Goal: Task Accomplishment & Management: Manage account settings

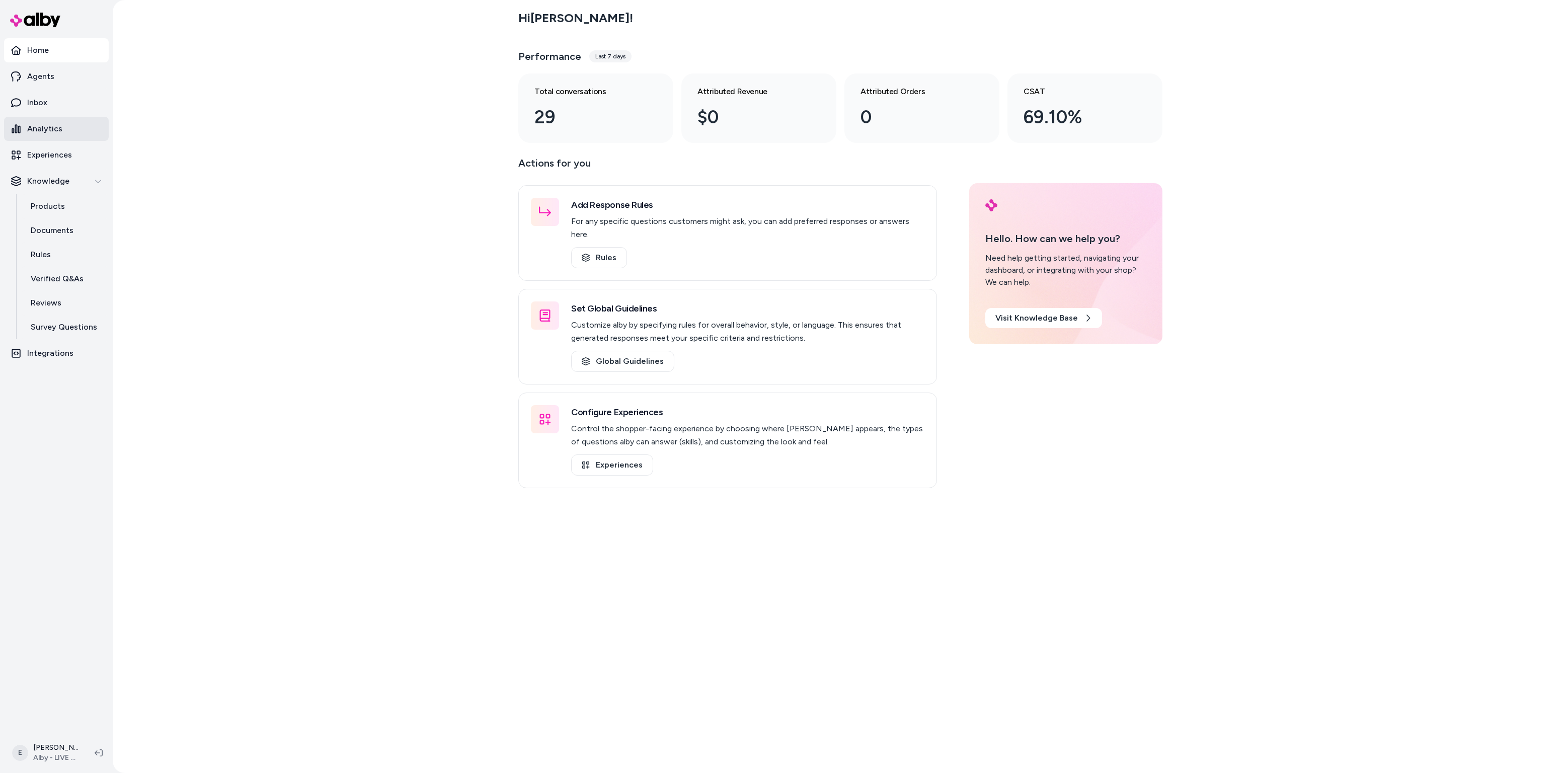
click at [48, 131] on p "Analytics" at bounding box center [45, 128] width 35 height 12
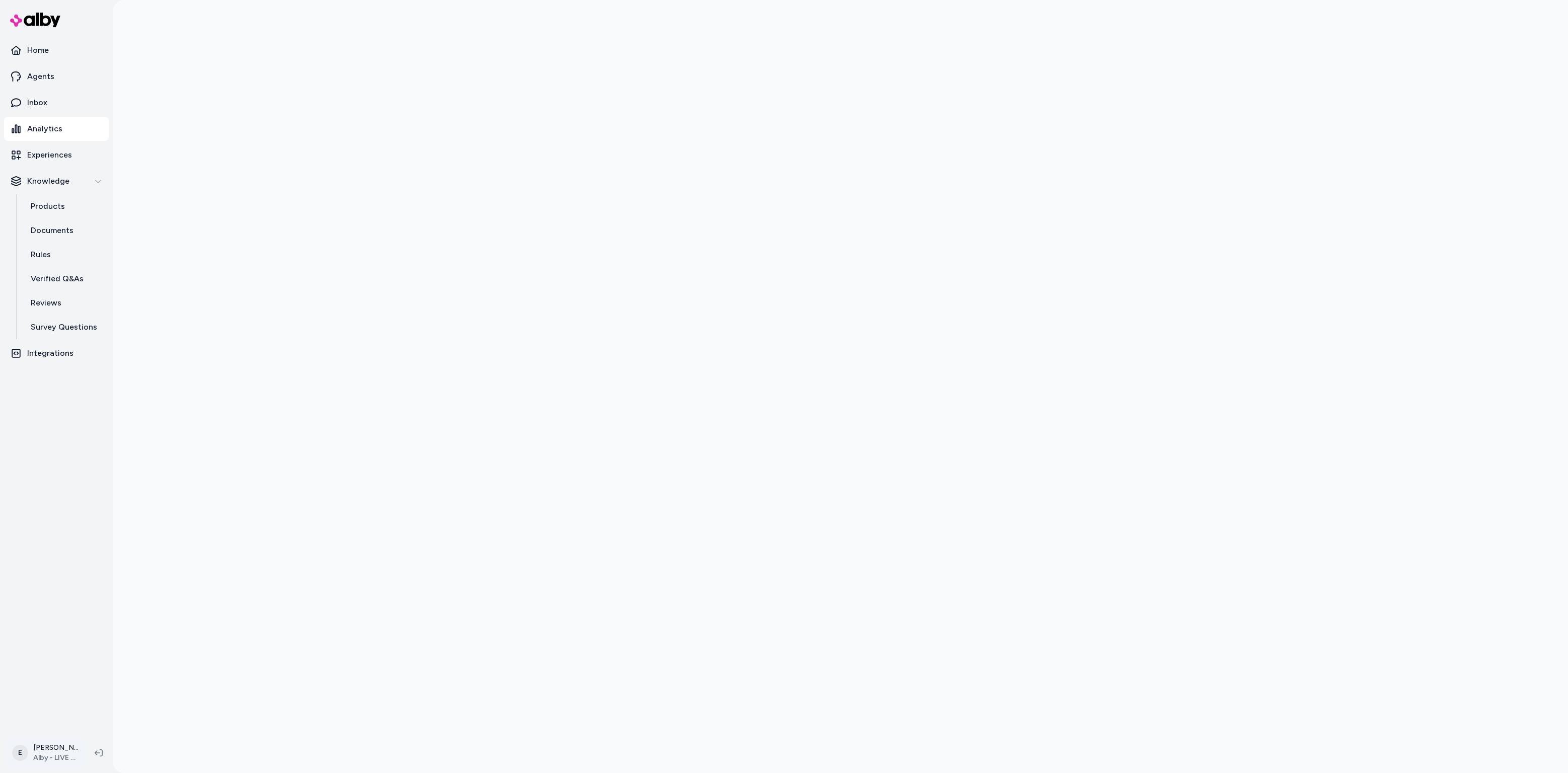
click at [46, 756] on html "Home Agents Inbox Analytics Experiences Knowledge Products Documents Rules Veri…" at bounding box center [784, 386] width 1568 height 773
click at [90, 645] on link "Settings" at bounding box center [90, 639] width 159 height 24
click at [54, 762] on html "**********" at bounding box center [784, 386] width 1568 height 773
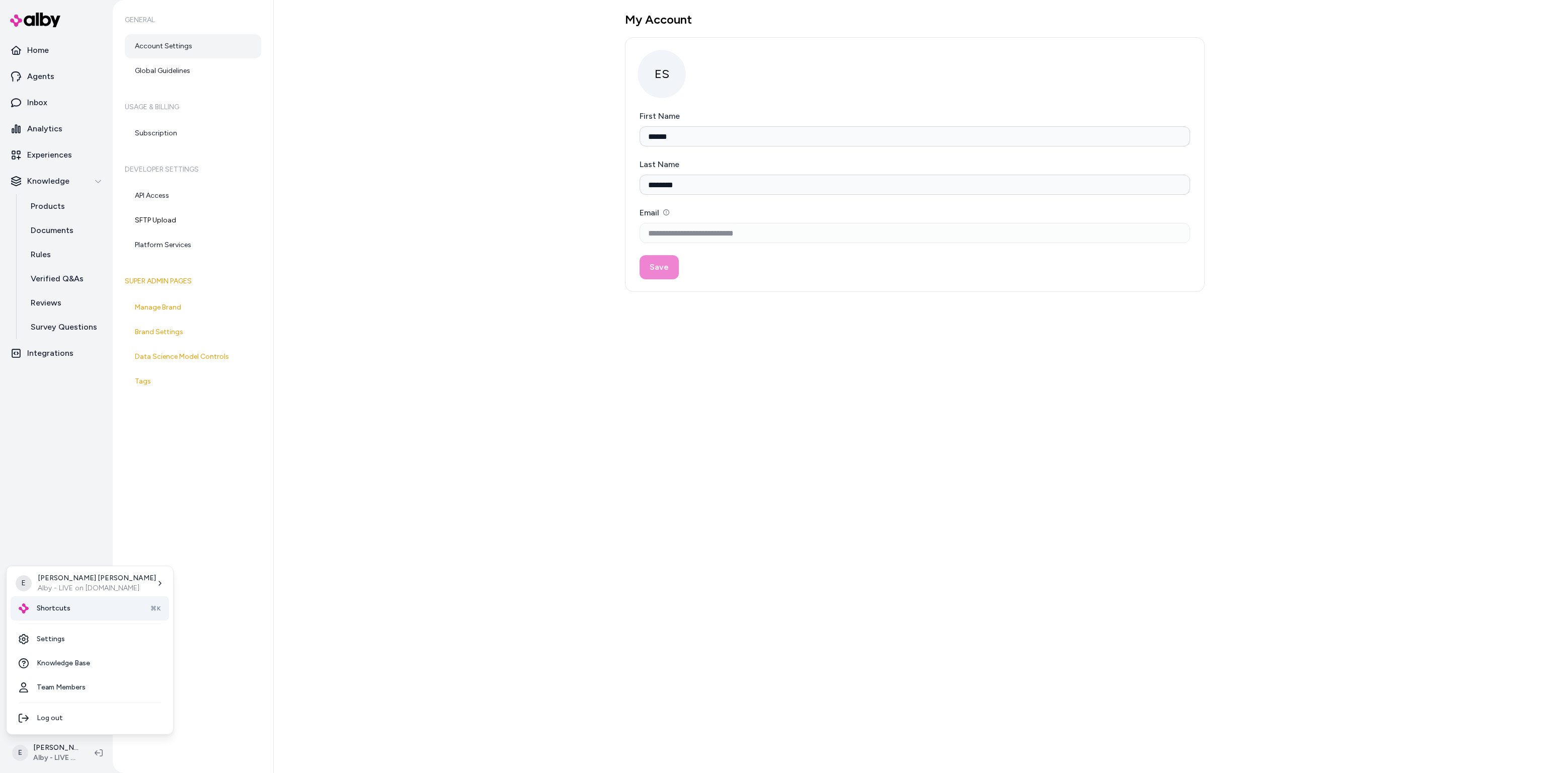
click at [64, 607] on span "Shortcuts" at bounding box center [54, 608] width 34 height 10
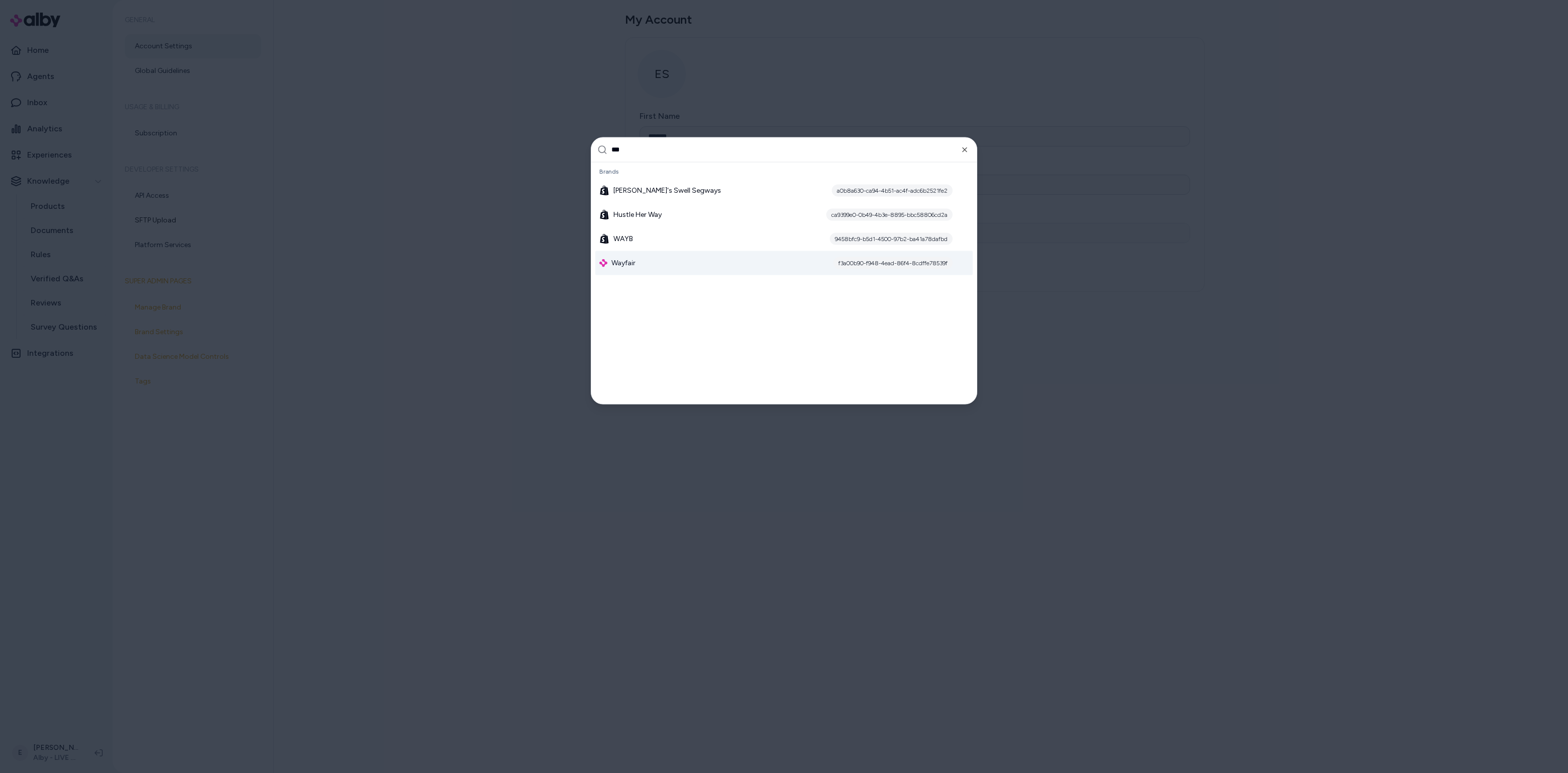
type input "***"
click at [635, 263] on span "Wayfair" at bounding box center [623, 263] width 24 height 10
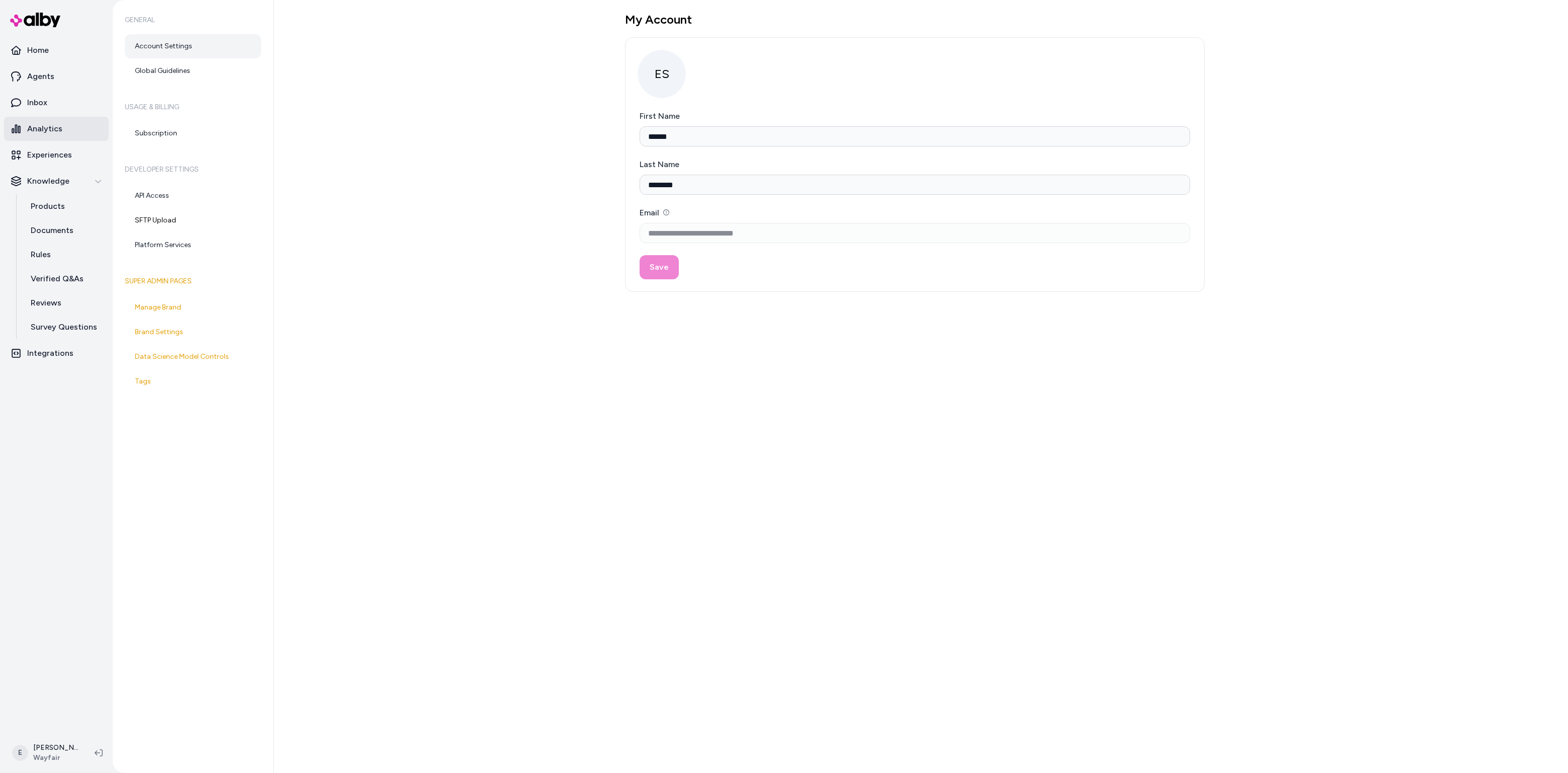
click at [25, 128] on link "Analytics" at bounding box center [56, 129] width 105 height 24
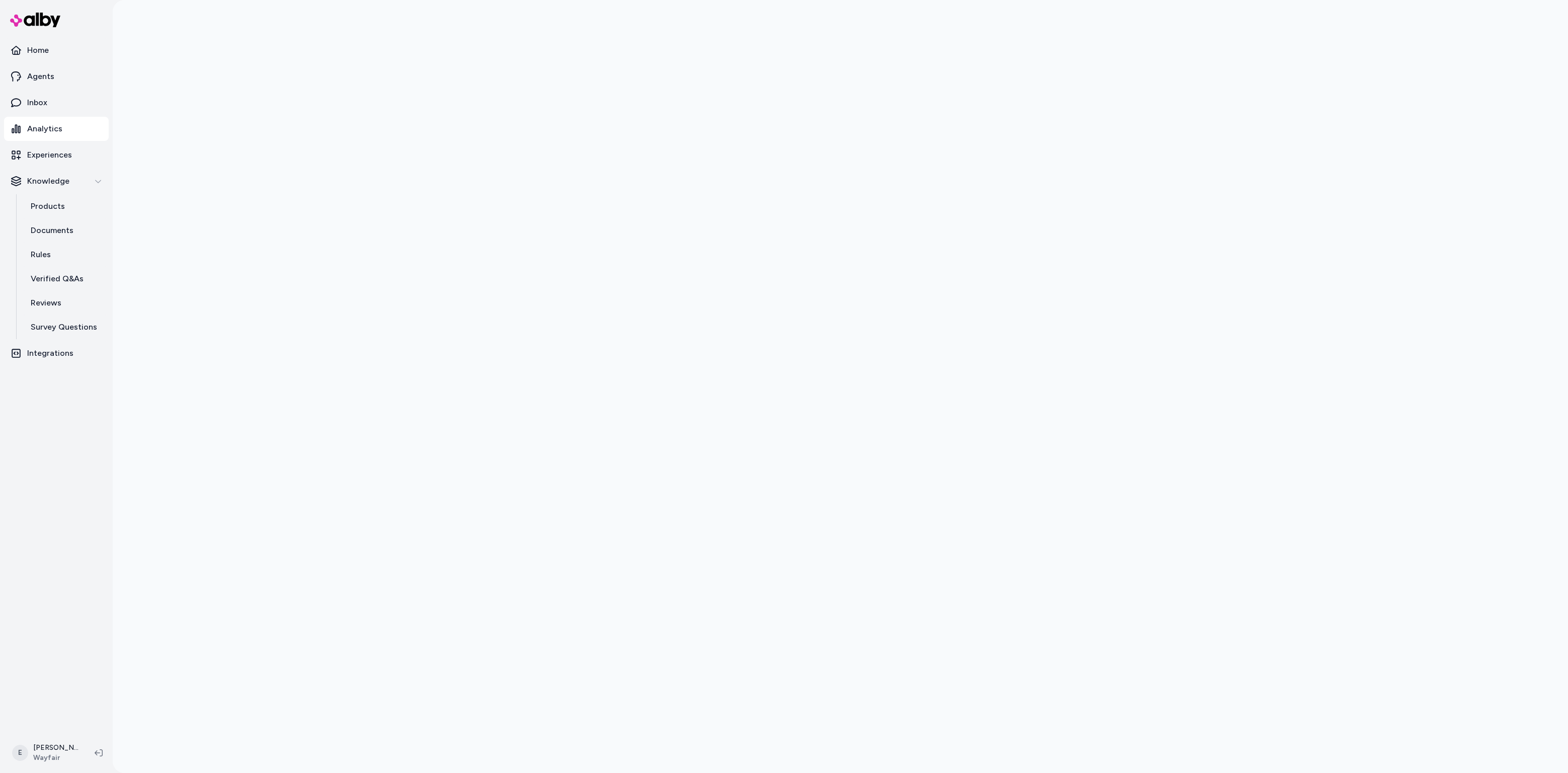
click at [46, 126] on p "Analytics" at bounding box center [45, 128] width 35 height 12
click at [56, 754] on html "Home Agents Inbox Analytics Experiences Knowledge Products Documents Rules Veri…" at bounding box center [784, 386] width 1568 height 773
click at [71, 612] on div "Shortcuts ⌘K" at bounding box center [90, 608] width 159 height 24
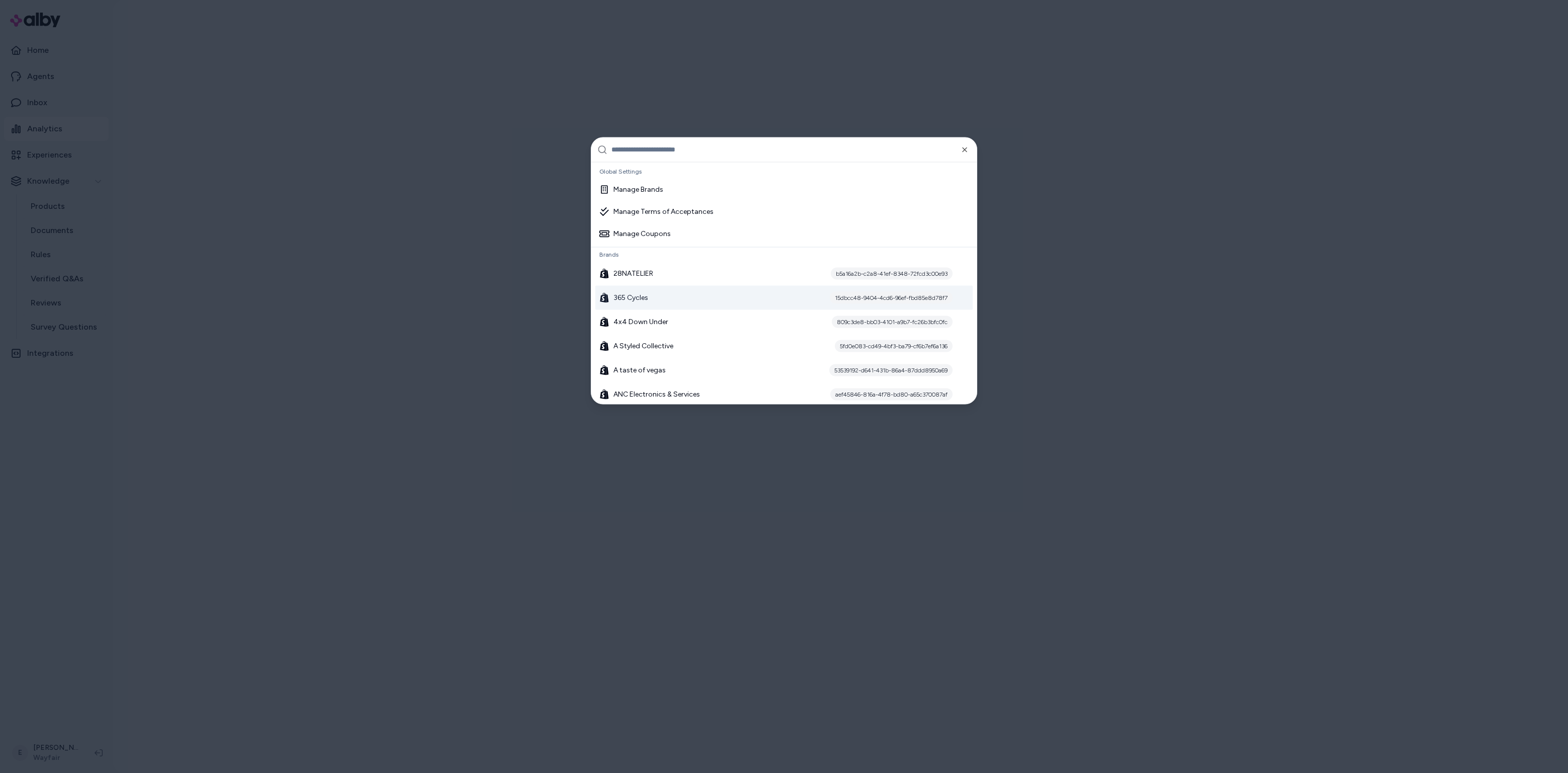
click at [668, 292] on div "365 Cycles 15dbcc48-9404-4cd6-96ef-fbd85e8d78f7" at bounding box center [783, 297] width 377 height 24
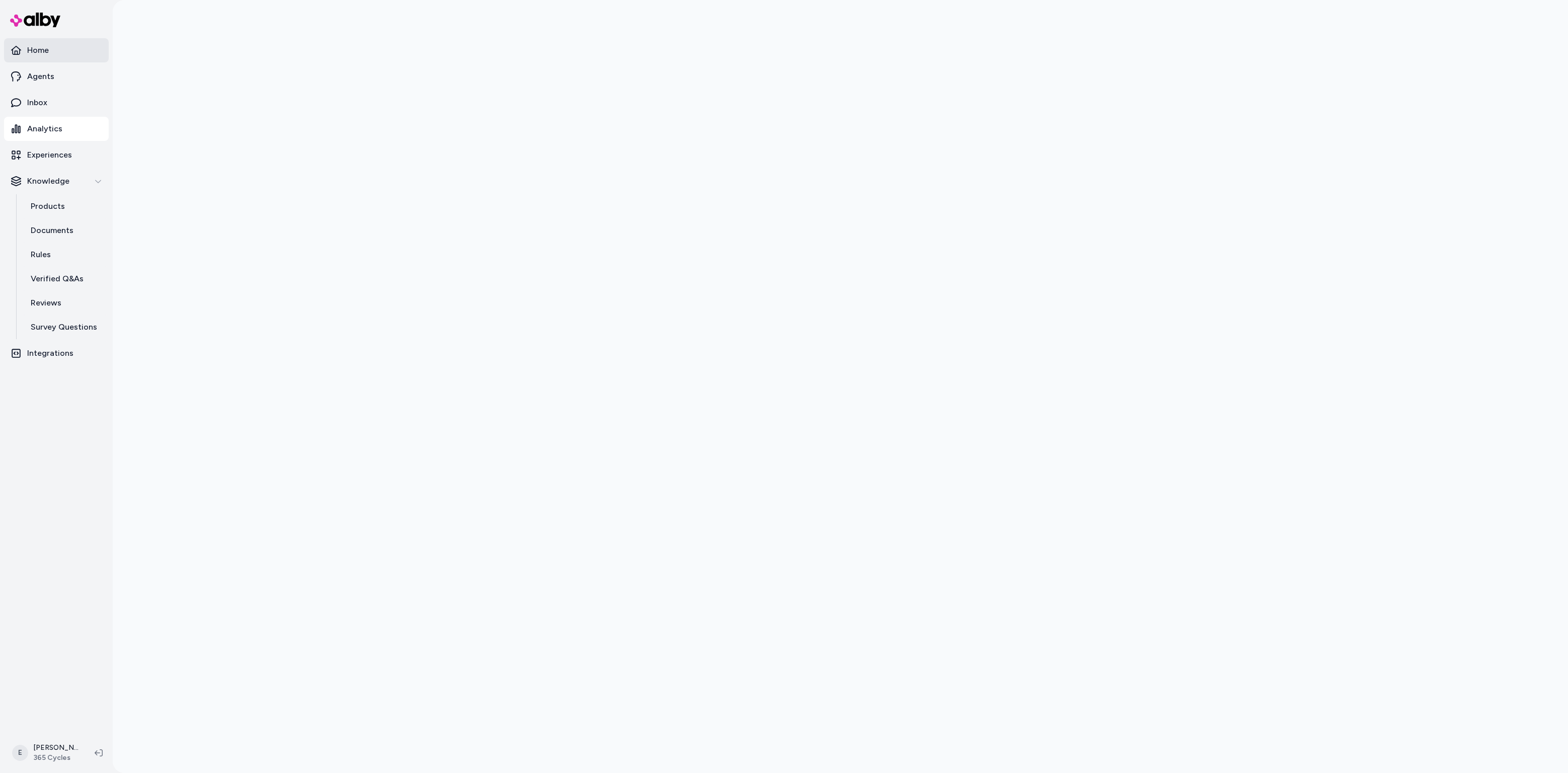
click at [39, 62] on link "Home" at bounding box center [56, 50] width 105 height 24
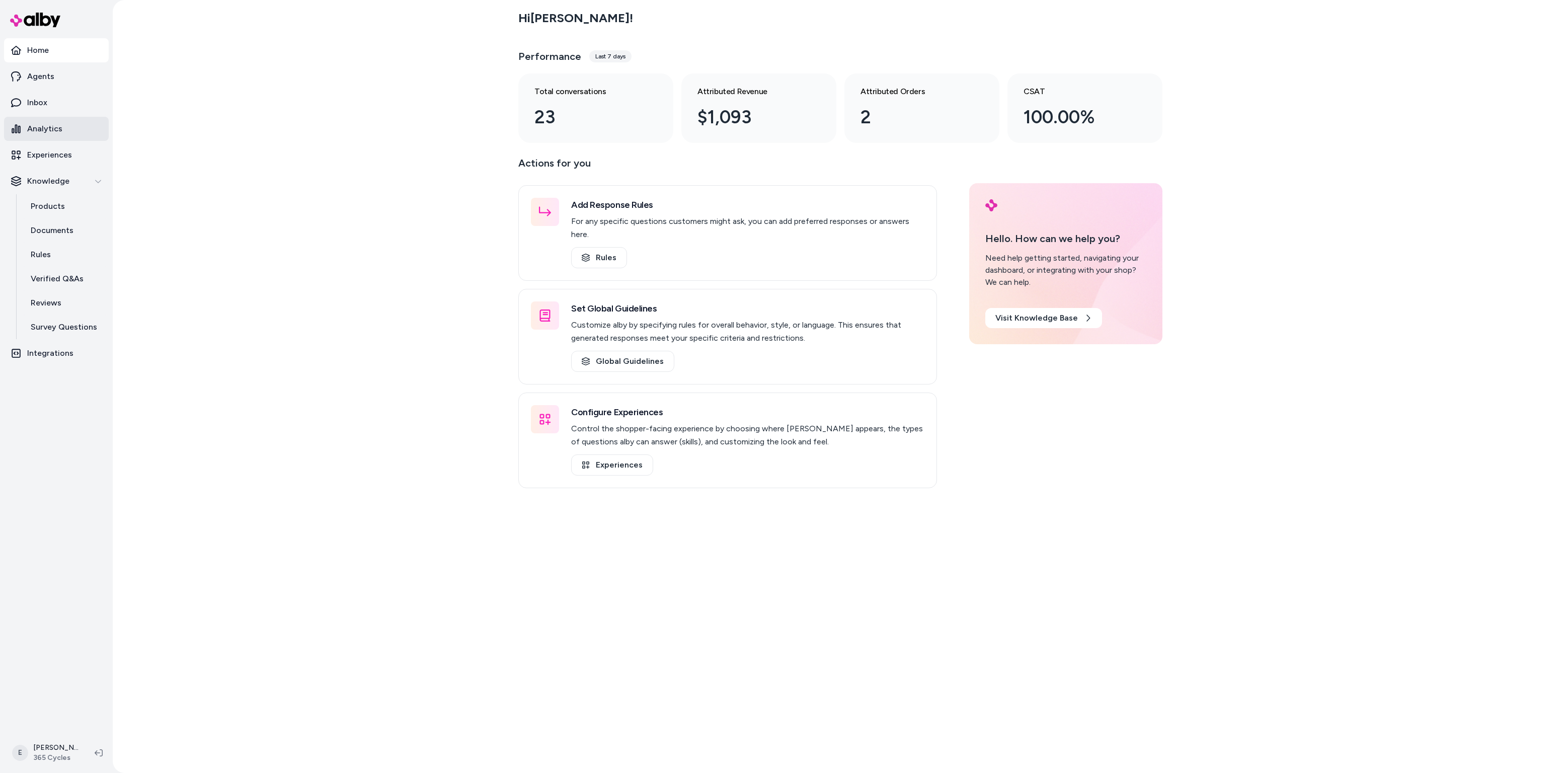
click at [38, 132] on p "Analytics" at bounding box center [45, 128] width 35 height 12
click at [44, 135] on link "Analytics" at bounding box center [56, 129] width 105 height 24
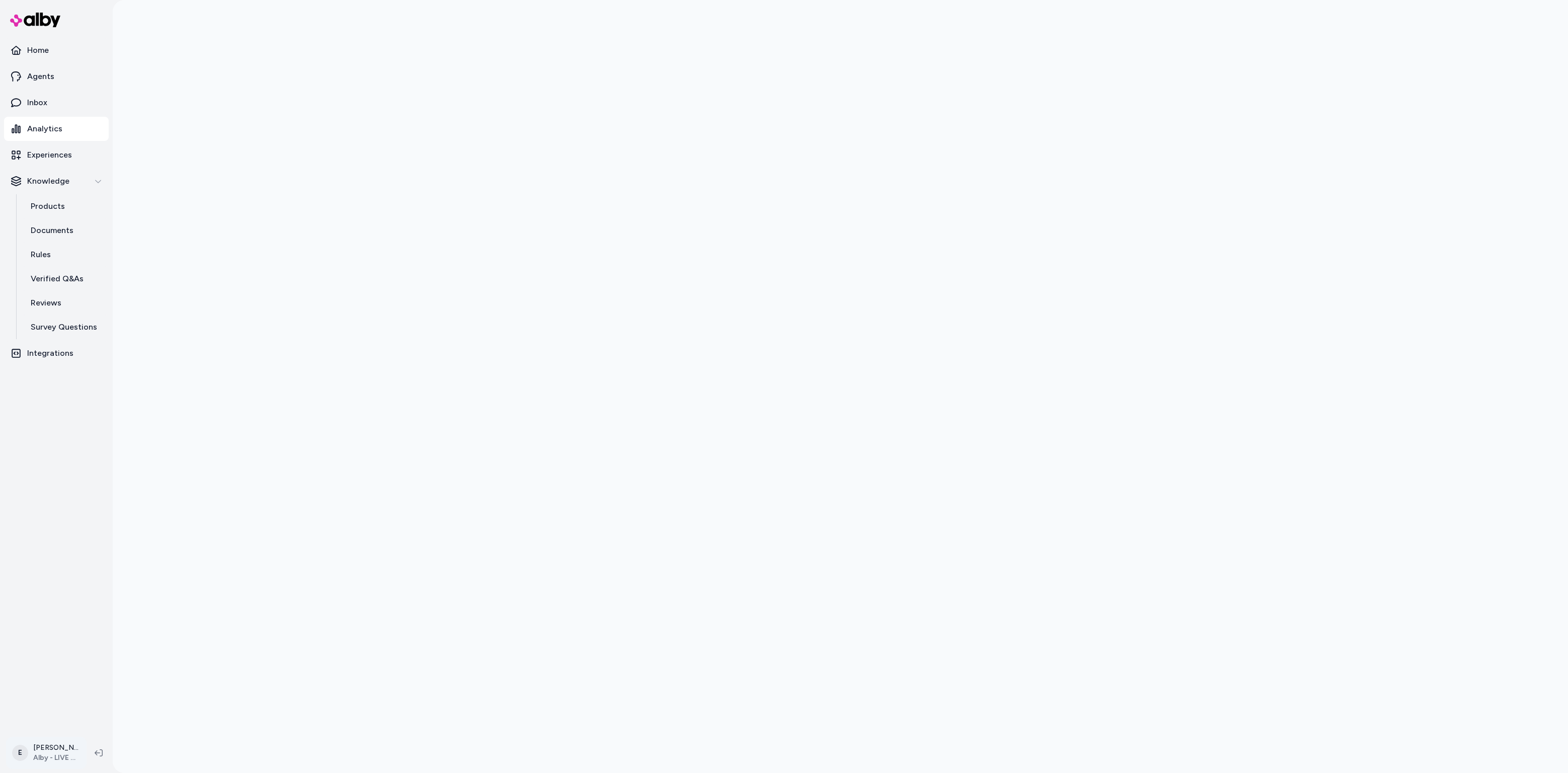
click at [62, 751] on html "Home Agents Inbox Analytics Experiences Knowledge Products Documents Rules Veri…" at bounding box center [784, 386] width 1568 height 773
click at [91, 605] on div "Shortcuts ⌘K" at bounding box center [90, 608] width 159 height 24
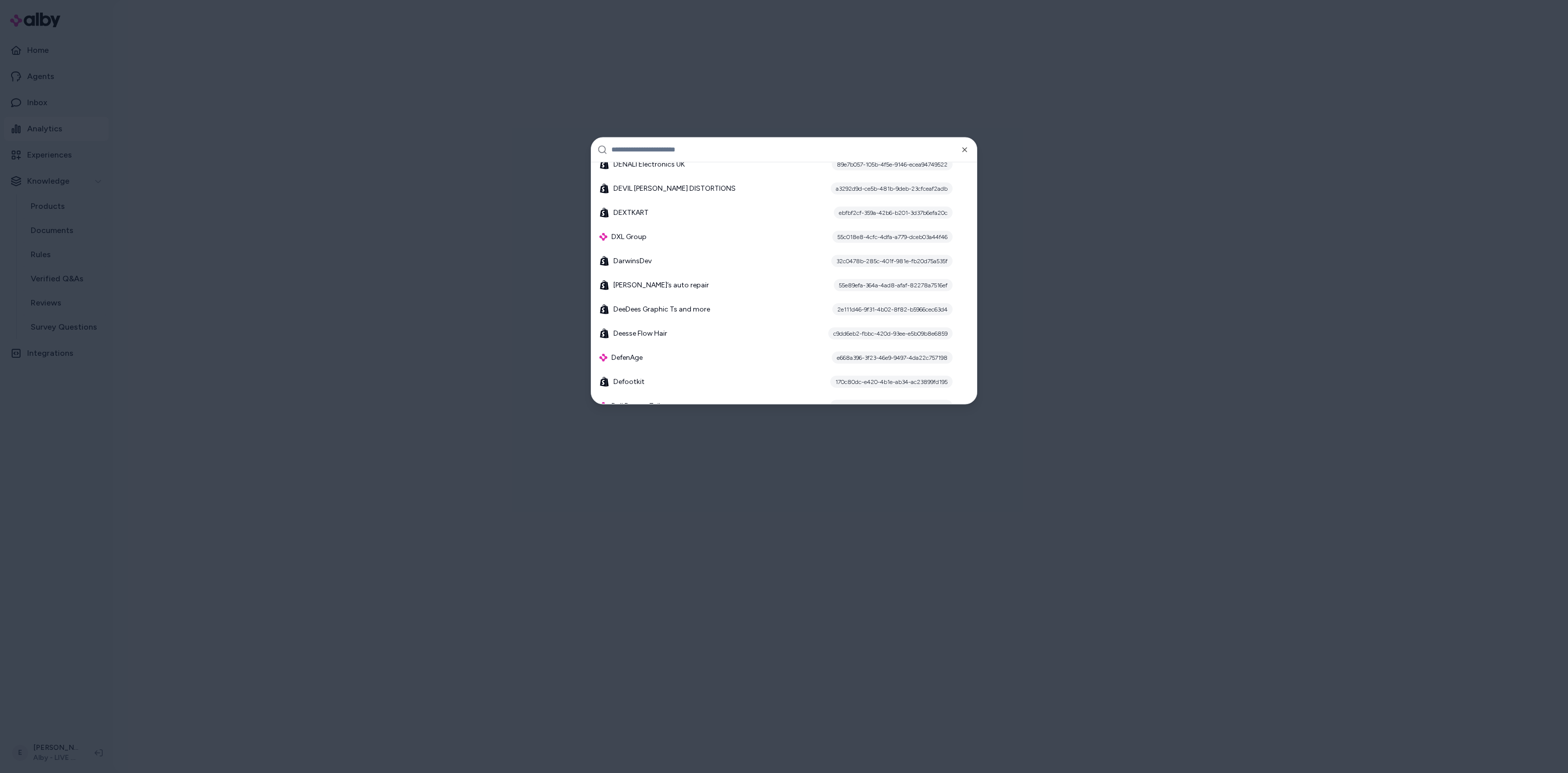
scroll to position [2719, 0]
click at [658, 238] on div "DXL Group 55c018e8-4cfc-4dfa-a779-dceb03a44f46" at bounding box center [783, 236] width 377 height 24
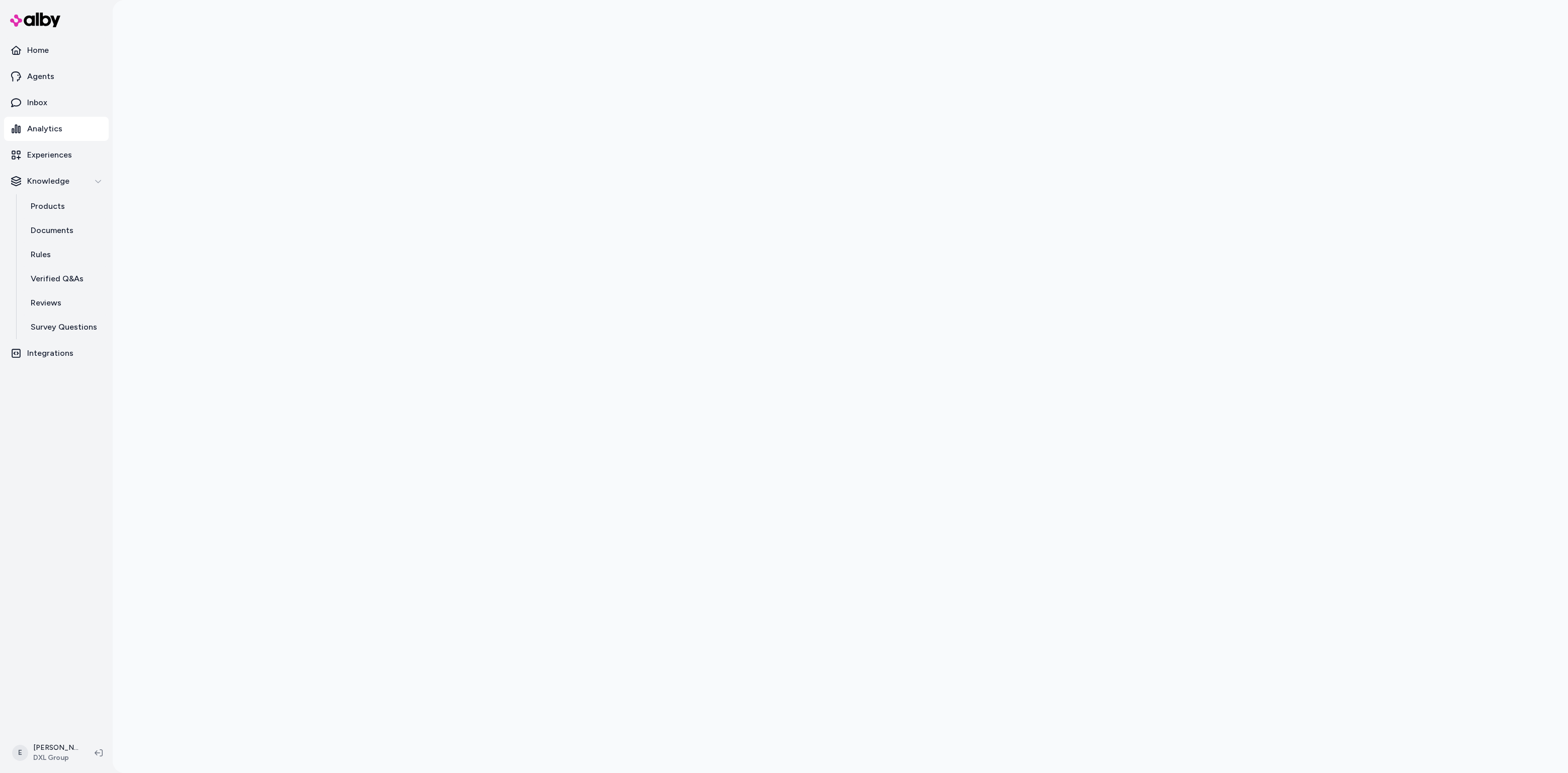
click at [42, 123] on p "Analytics" at bounding box center [45, 128] width 35 height 12
click at [40, 109] on link "Inbox" at bounding box center [56, 103] width 105 height 24
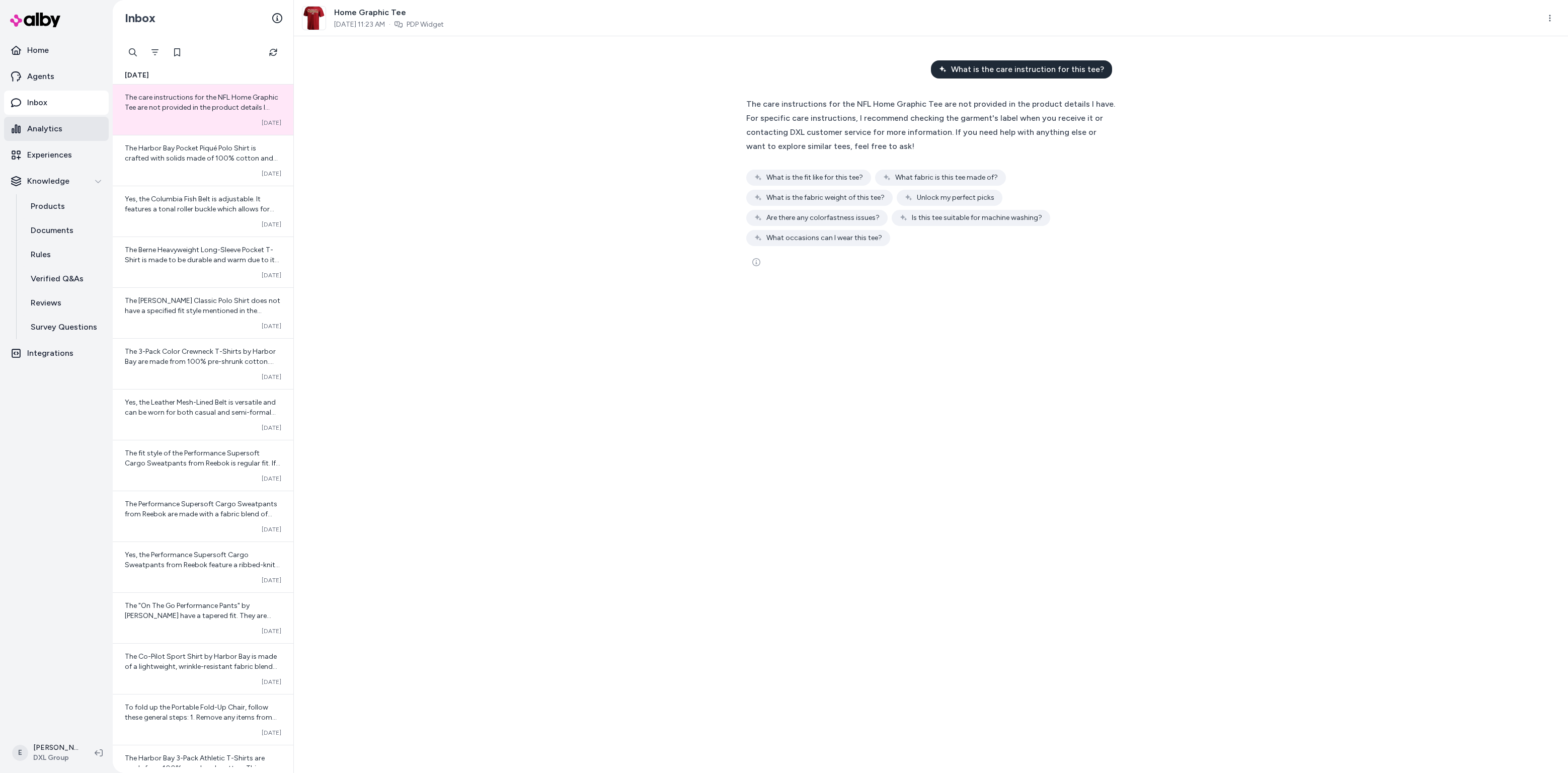
click at [58, 136] on link "Analytics" at bounding box center [56, 129] width 105 height 24
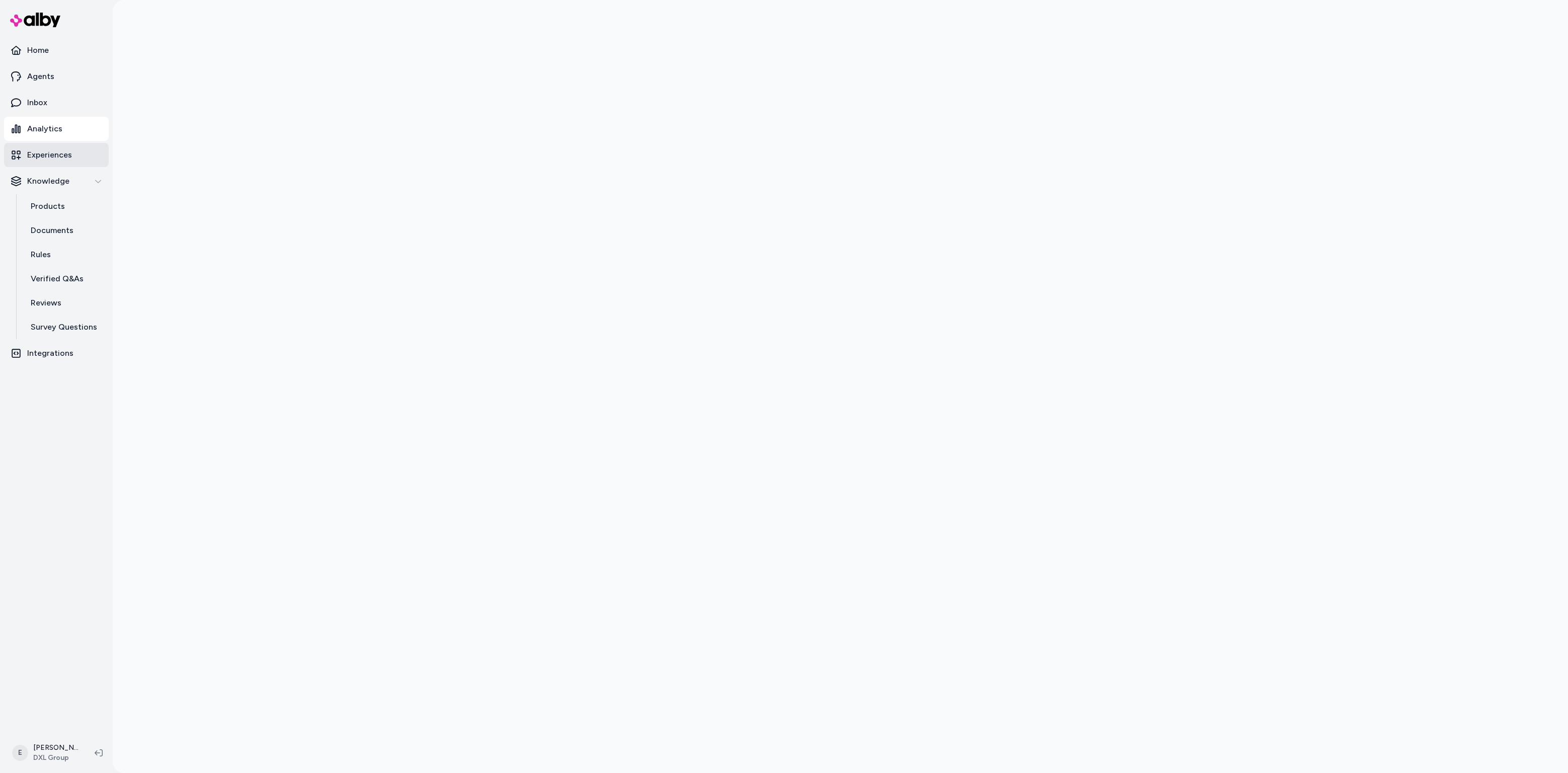
click at [38, 159] on p "Experiences" at bounding box center [50, 155] width 45 height 12
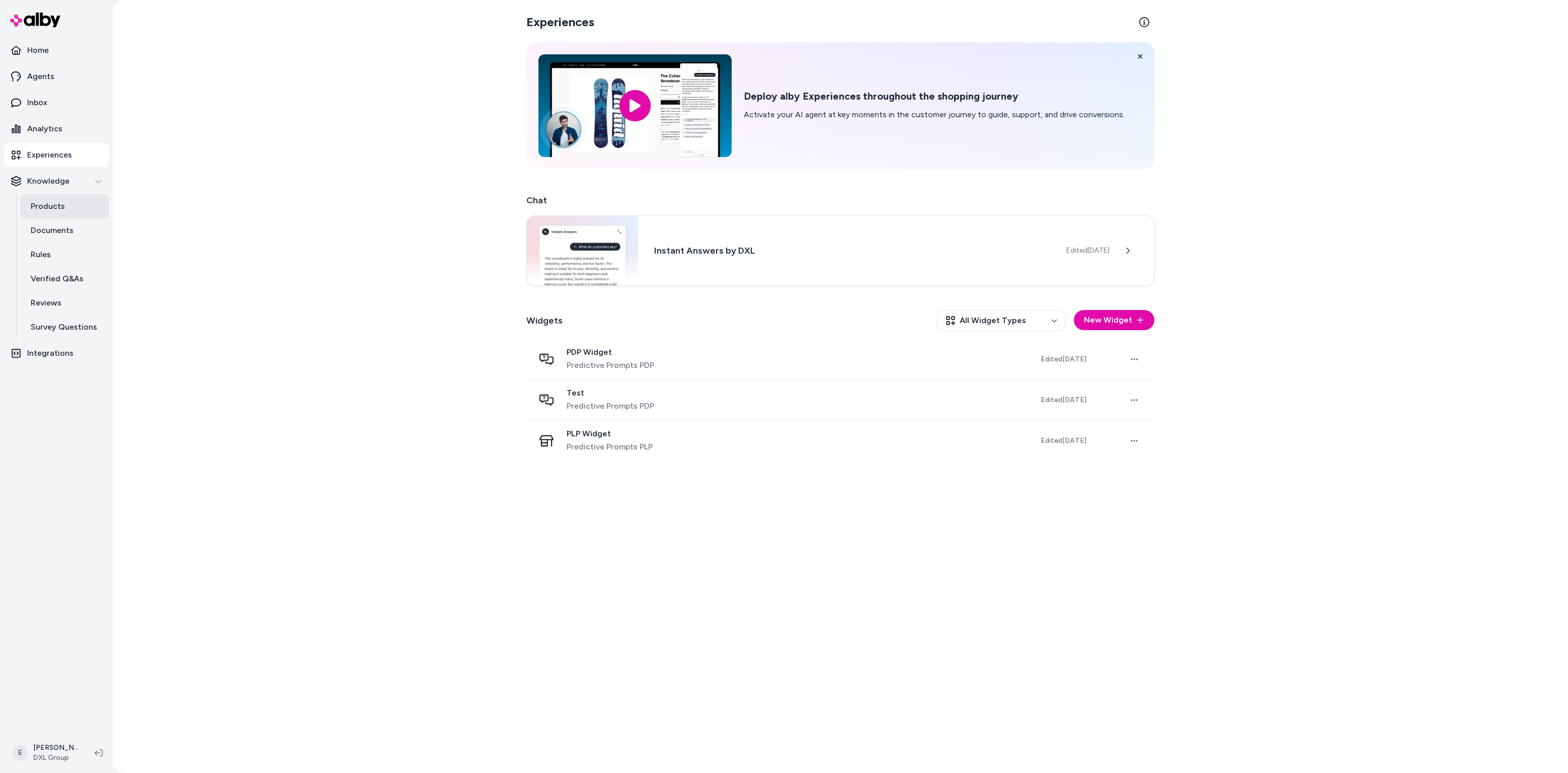
click at [46, 203] on p "Products" at bounding box center [47, 206] width 34 height 12
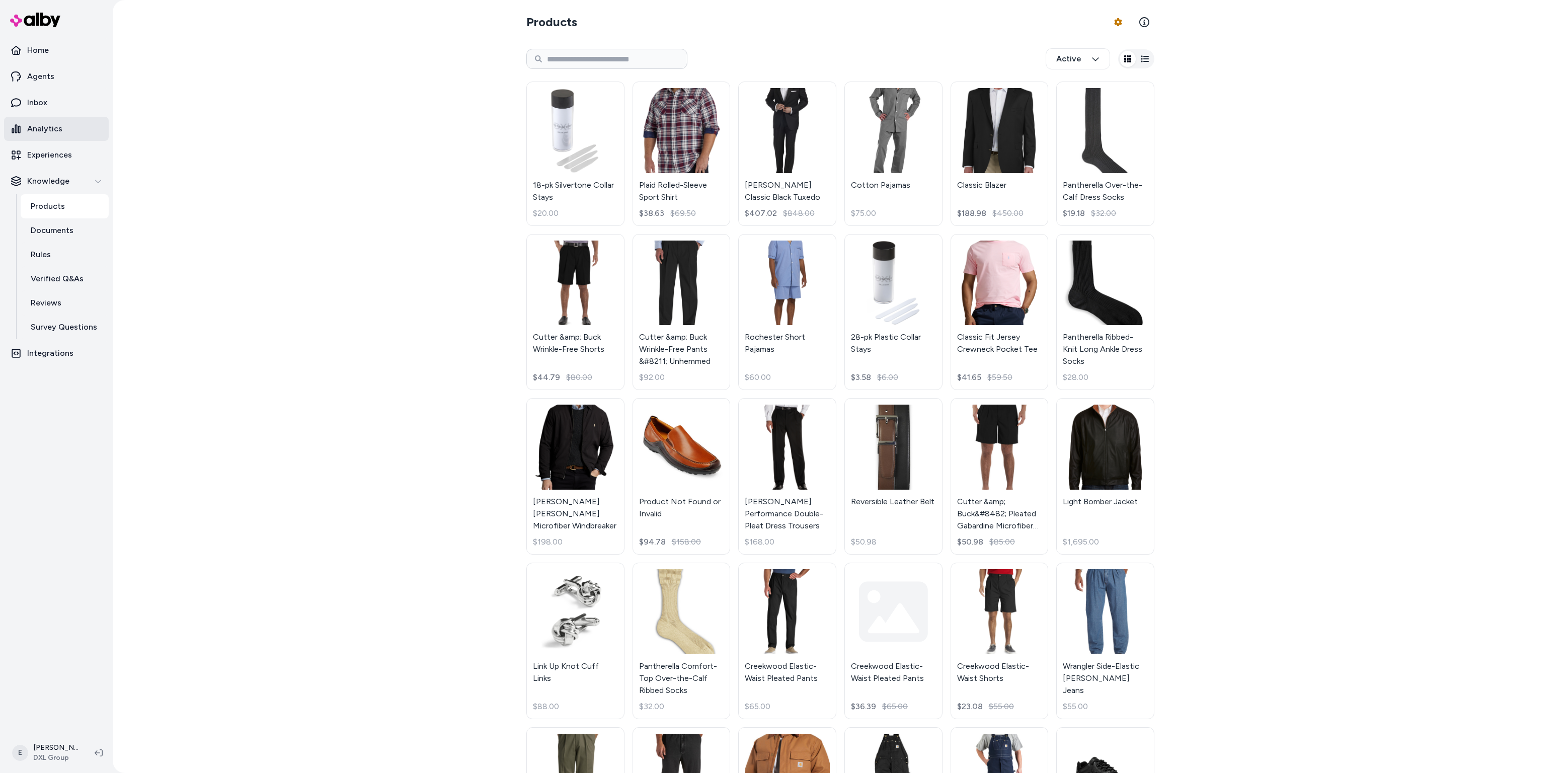
click at [46, 123] on p "Analytics" at bounding box center [45, 128] width 35 height 12
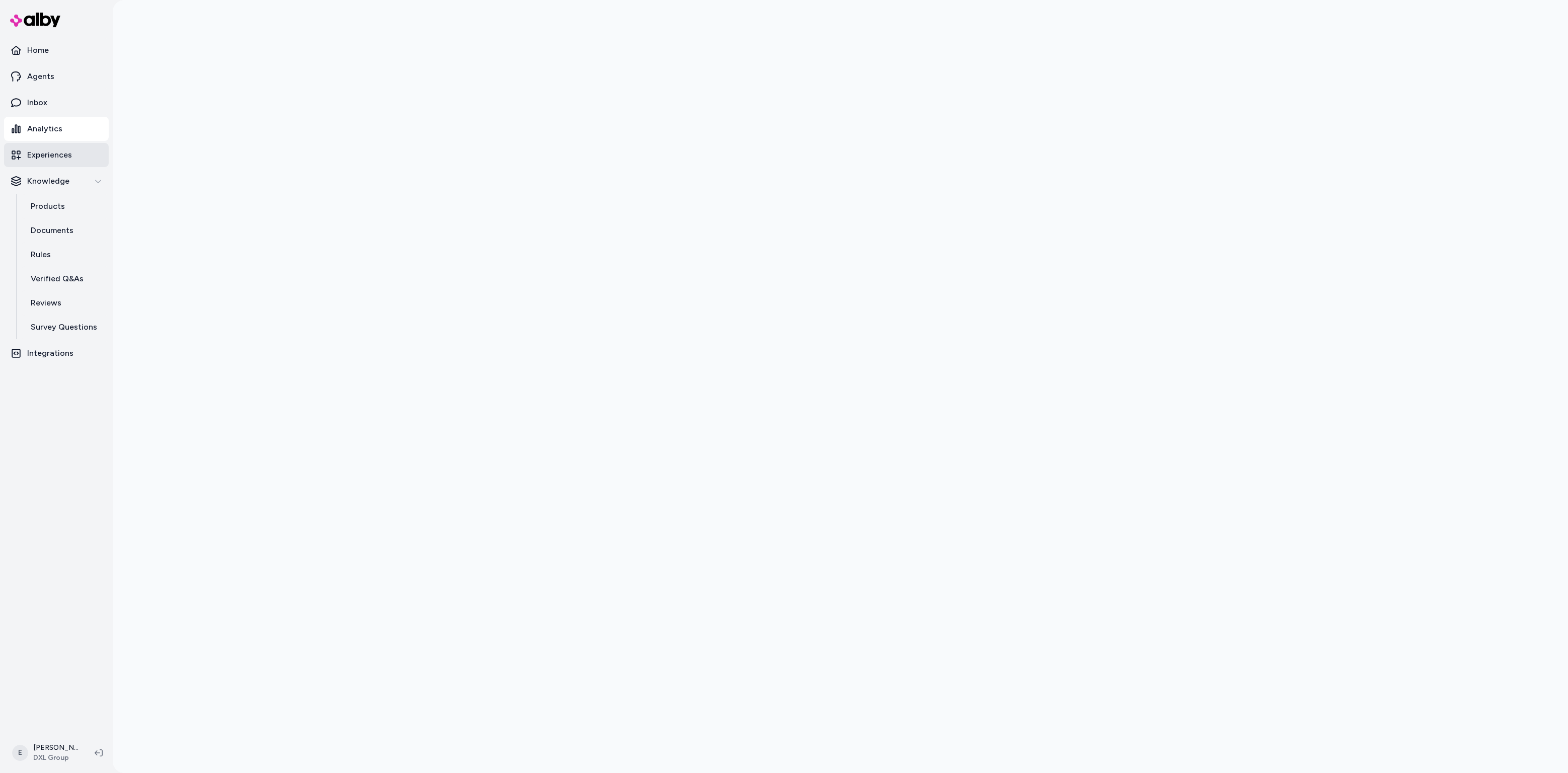
click at [50, 156] on p "Experiences" at bounding box center [50, 155] width 45 height 12
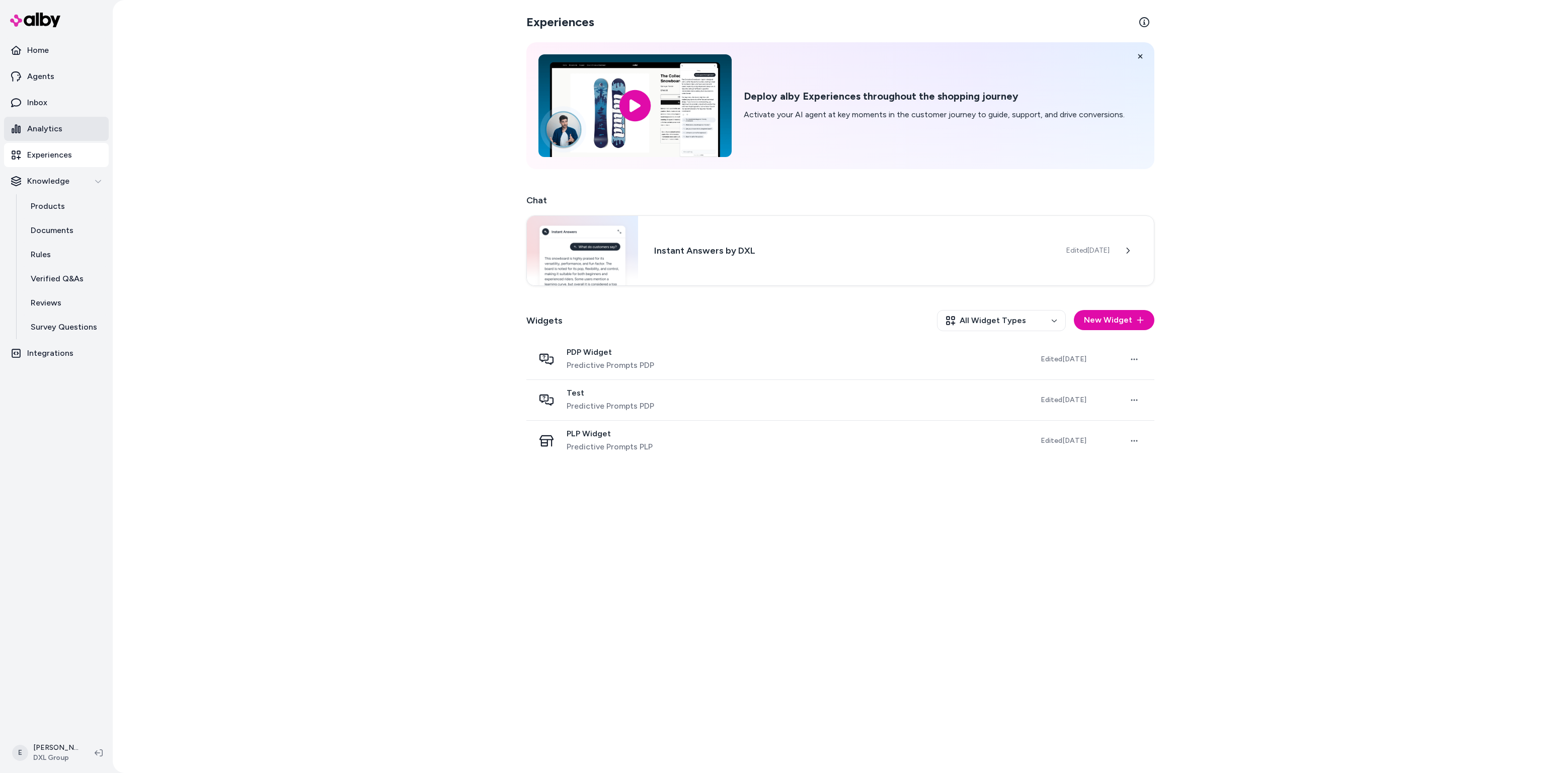
click at [44, 132] on p "Analytics" at bounding box center [45, 128] width 35 height 12
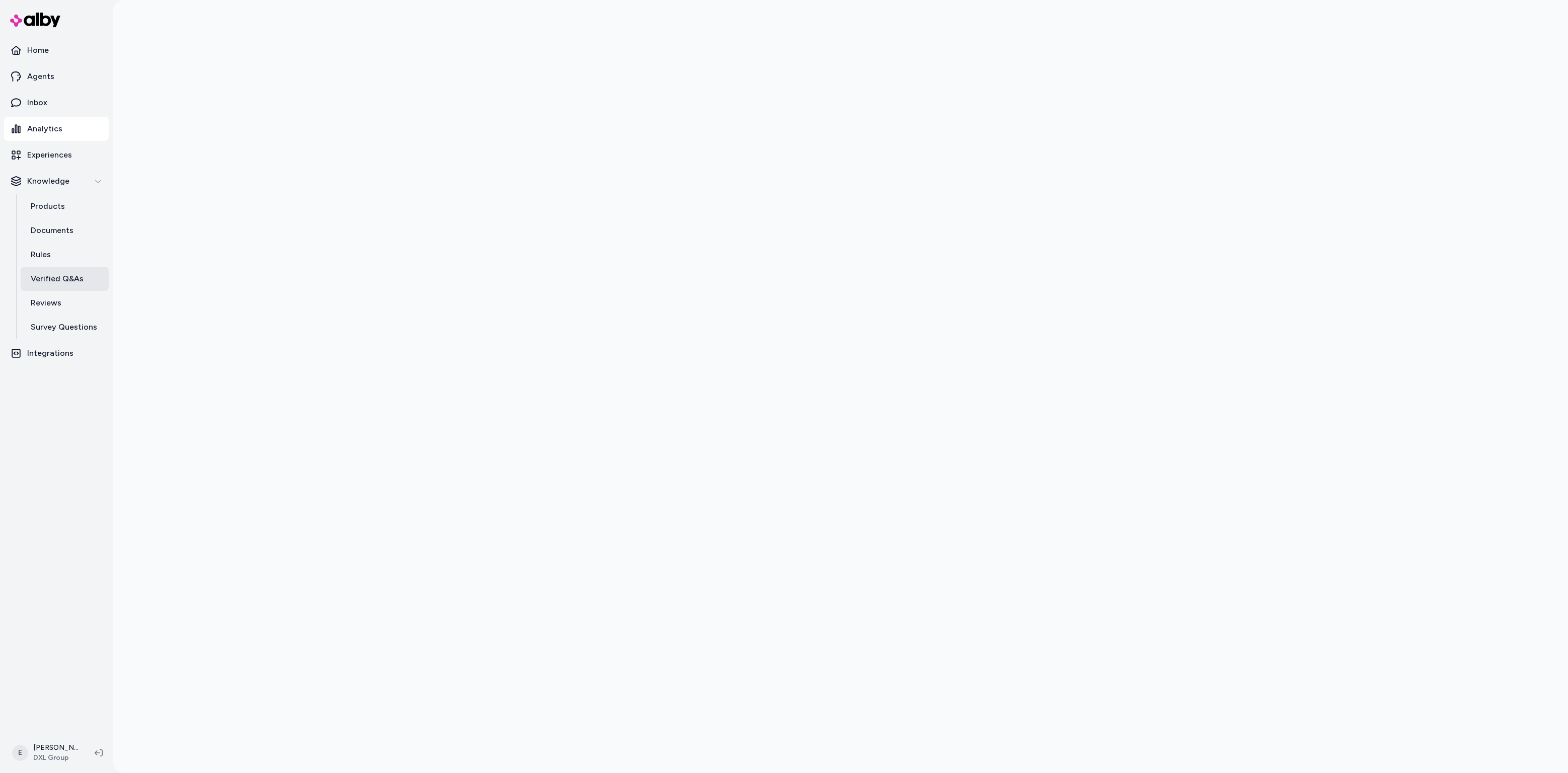
click at [63, 276] on p "Verified Q&As" at bounding box center [57, 279] width 53 height 12
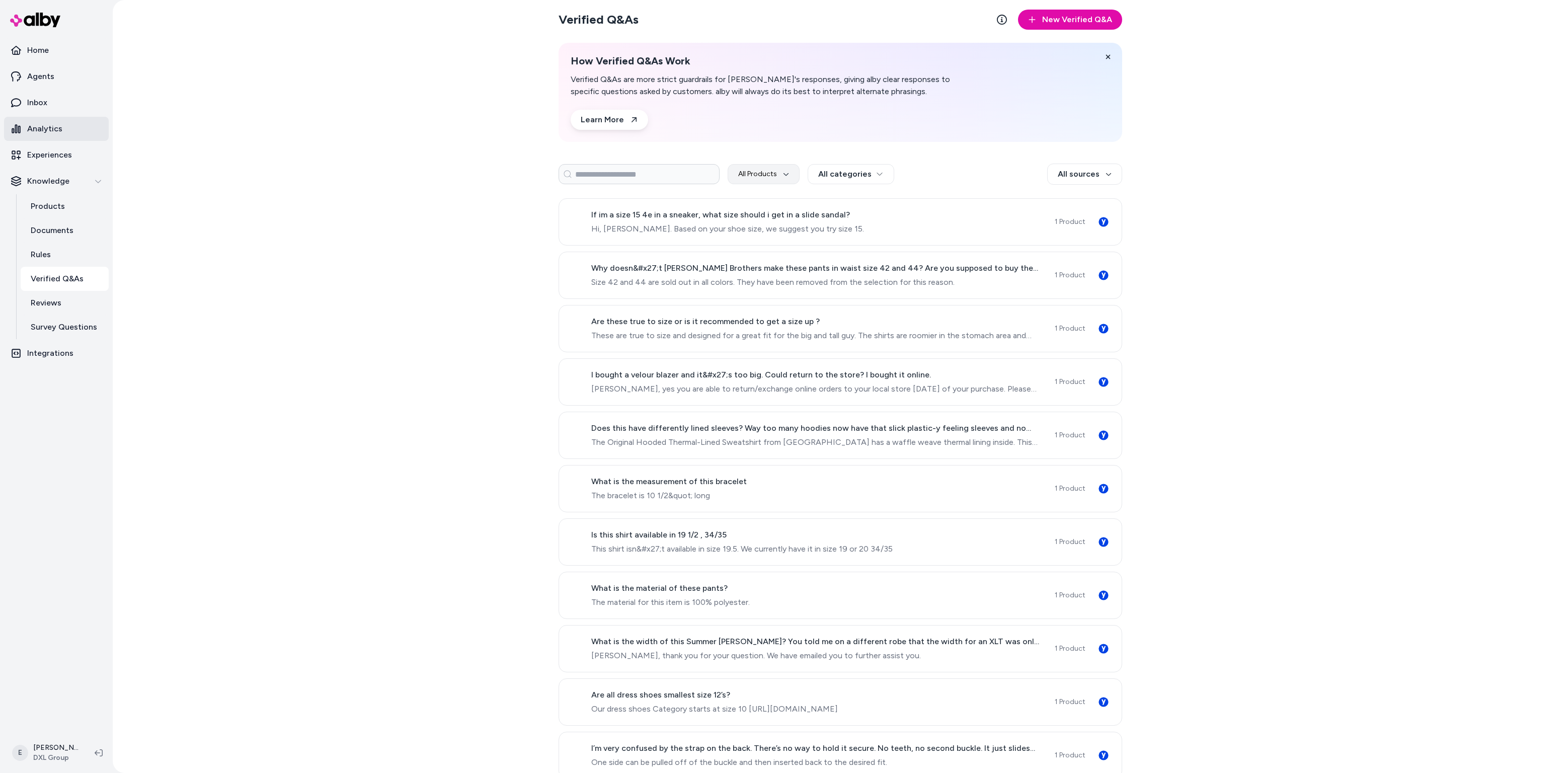
click at [59, 128] on p "Analytics" at bounding box center [45, 128] width 35 height 12
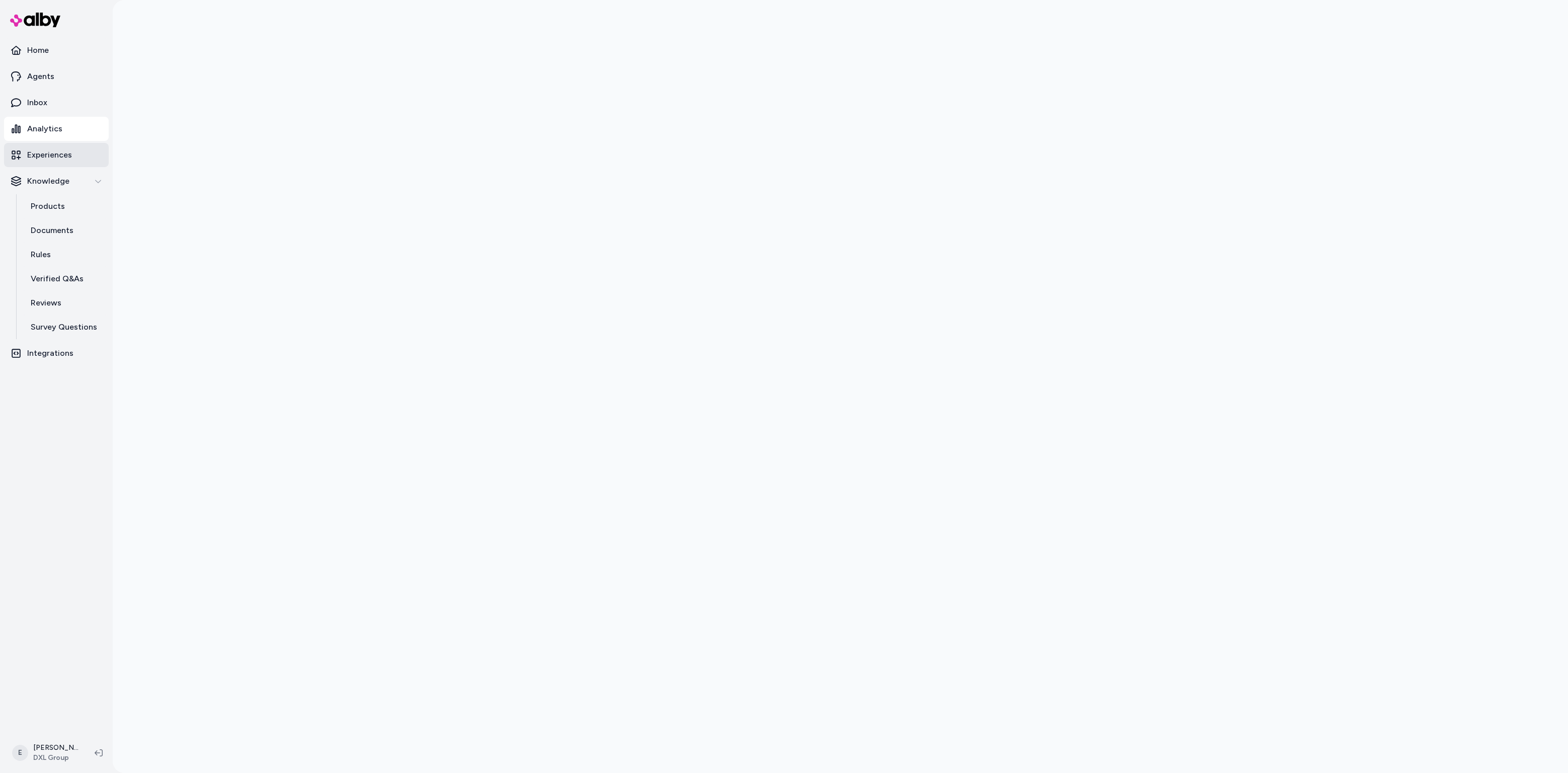
click at [50, 154] on p "Experiences" at bounding box center [50, 155] width 45 height 12
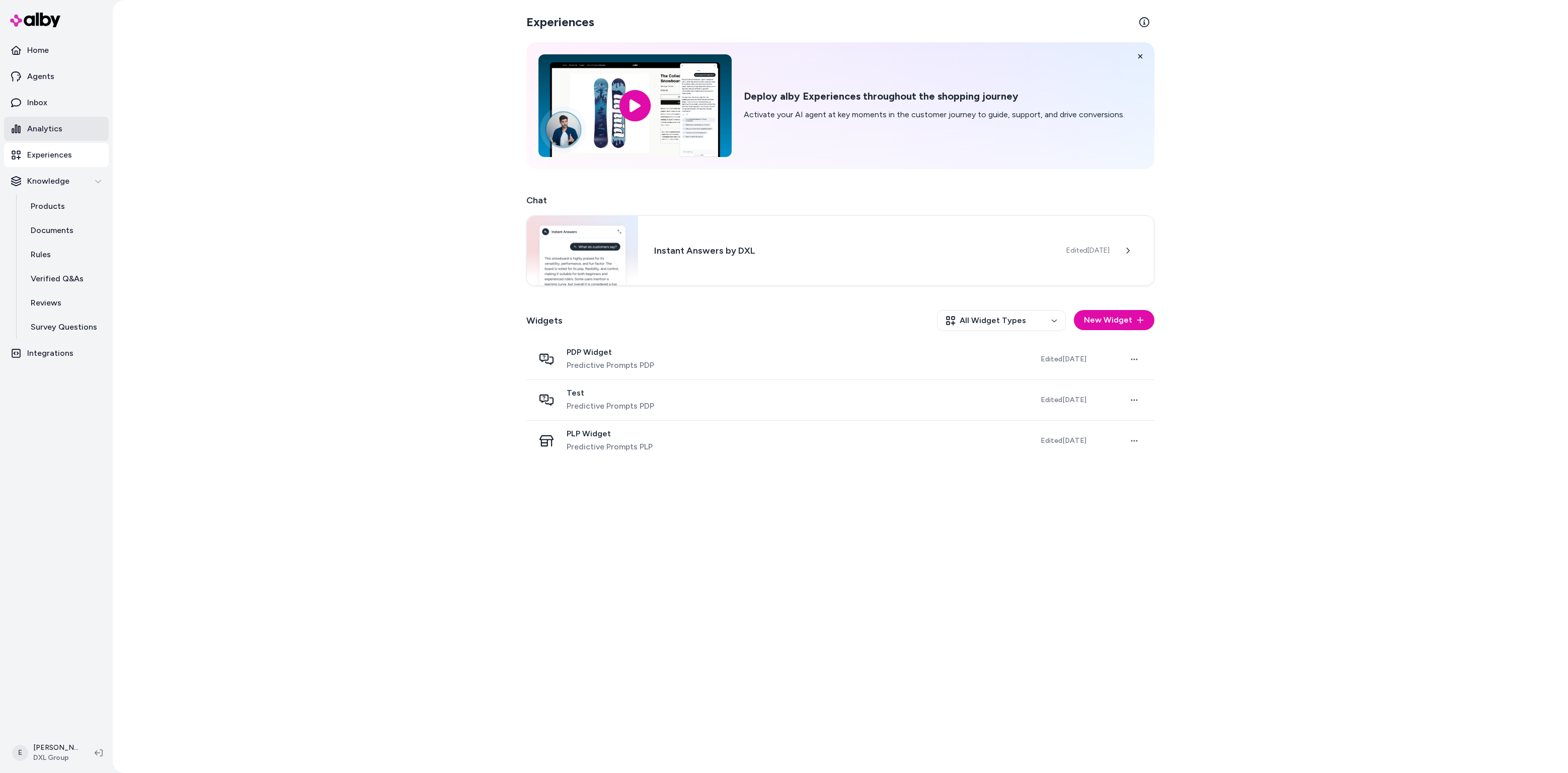
click at [48, 128] on p "Analytics" at bounding box center [45, 128] width 35 height 12
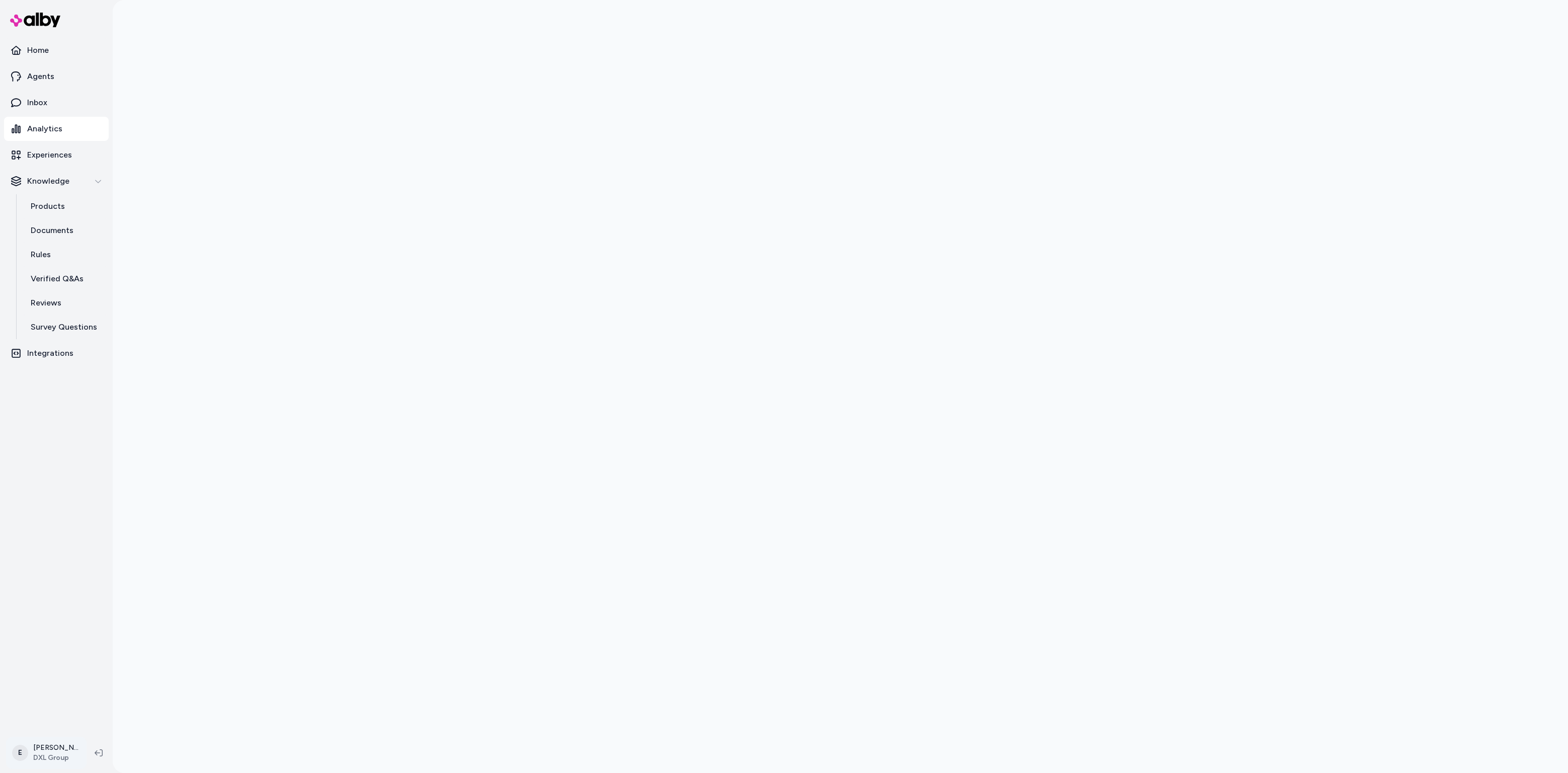
click at [54, 757] on html "Home Agents Inbox Analytics Experiences Knowledge Products Documents Rules Veri…" at bounding box center [784, 386] width 1568 height 773
click at [47, 636] on link "Settings" at bounding box center [90, 639] width 159 height 24
click at [44, 751] on html "**********" at bounding box center [784, 386] width 1568 height 773
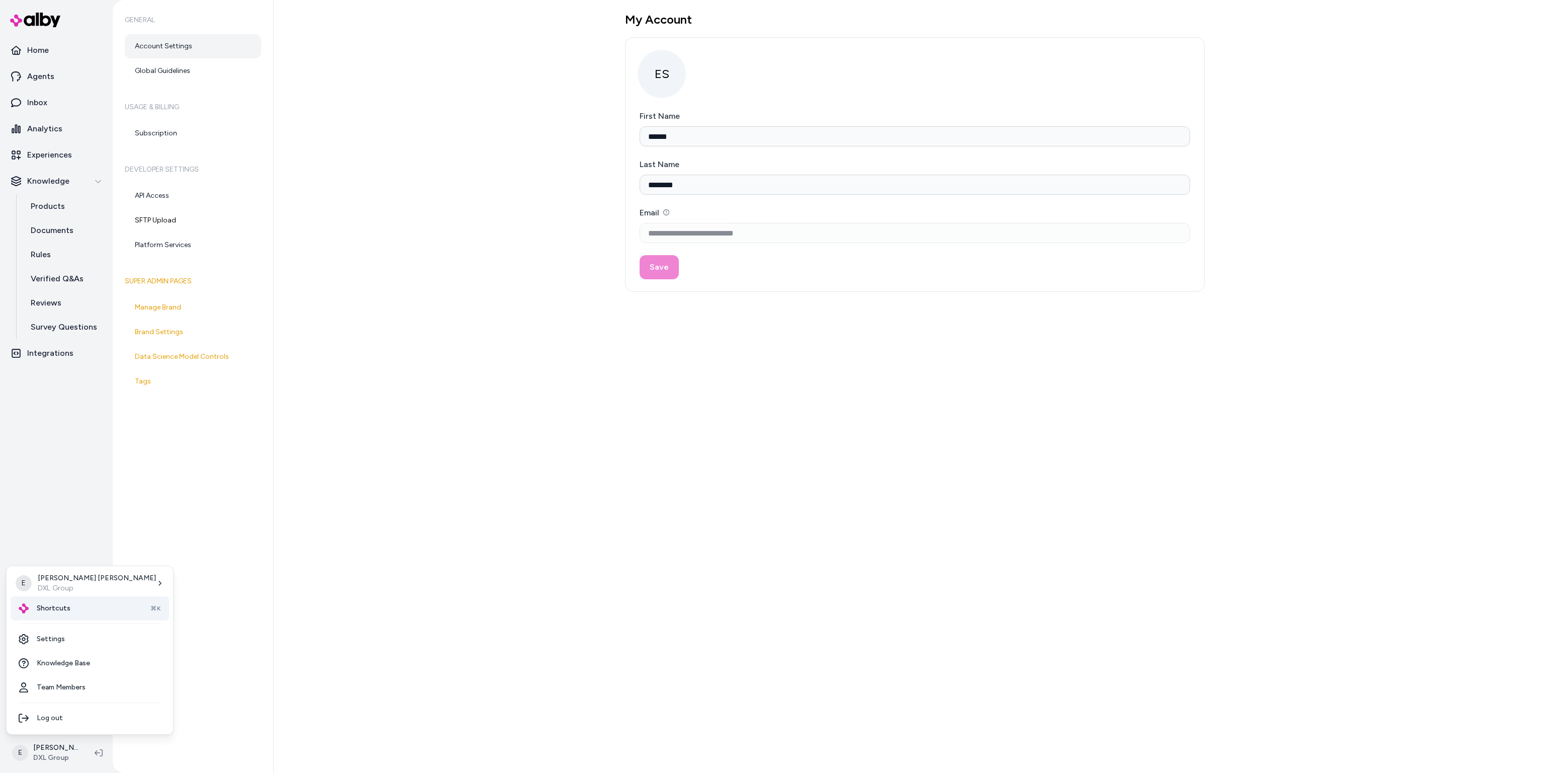
click at [66, 602] on div "Shortcuts ⌘K" at bounding box center [90, 608] width 159 height 24
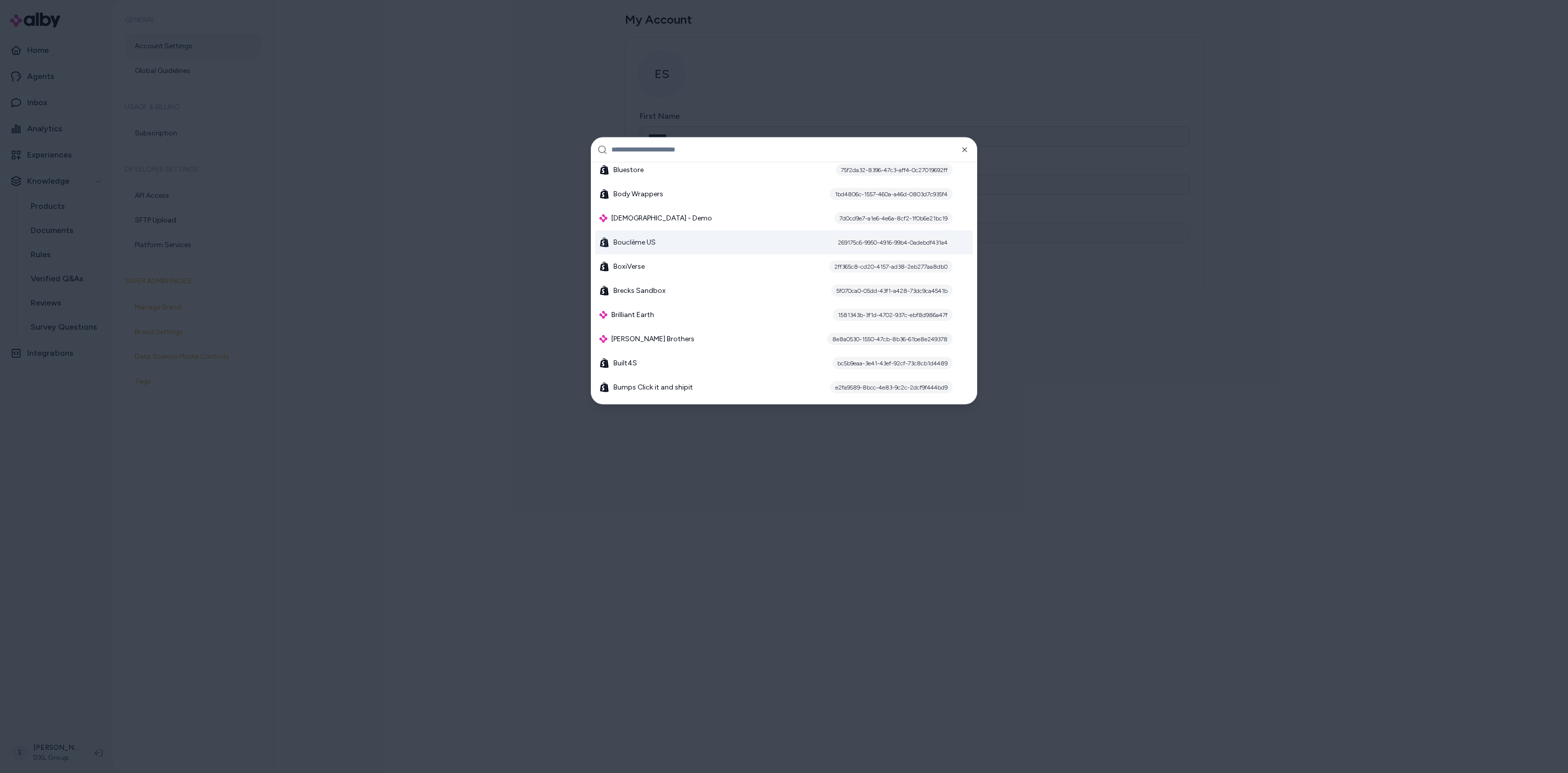
scroll to position [1562, 0]
click at [650, 308] on span "Brilliant Earth" at bounding box center [632, 305] width 42 height 10
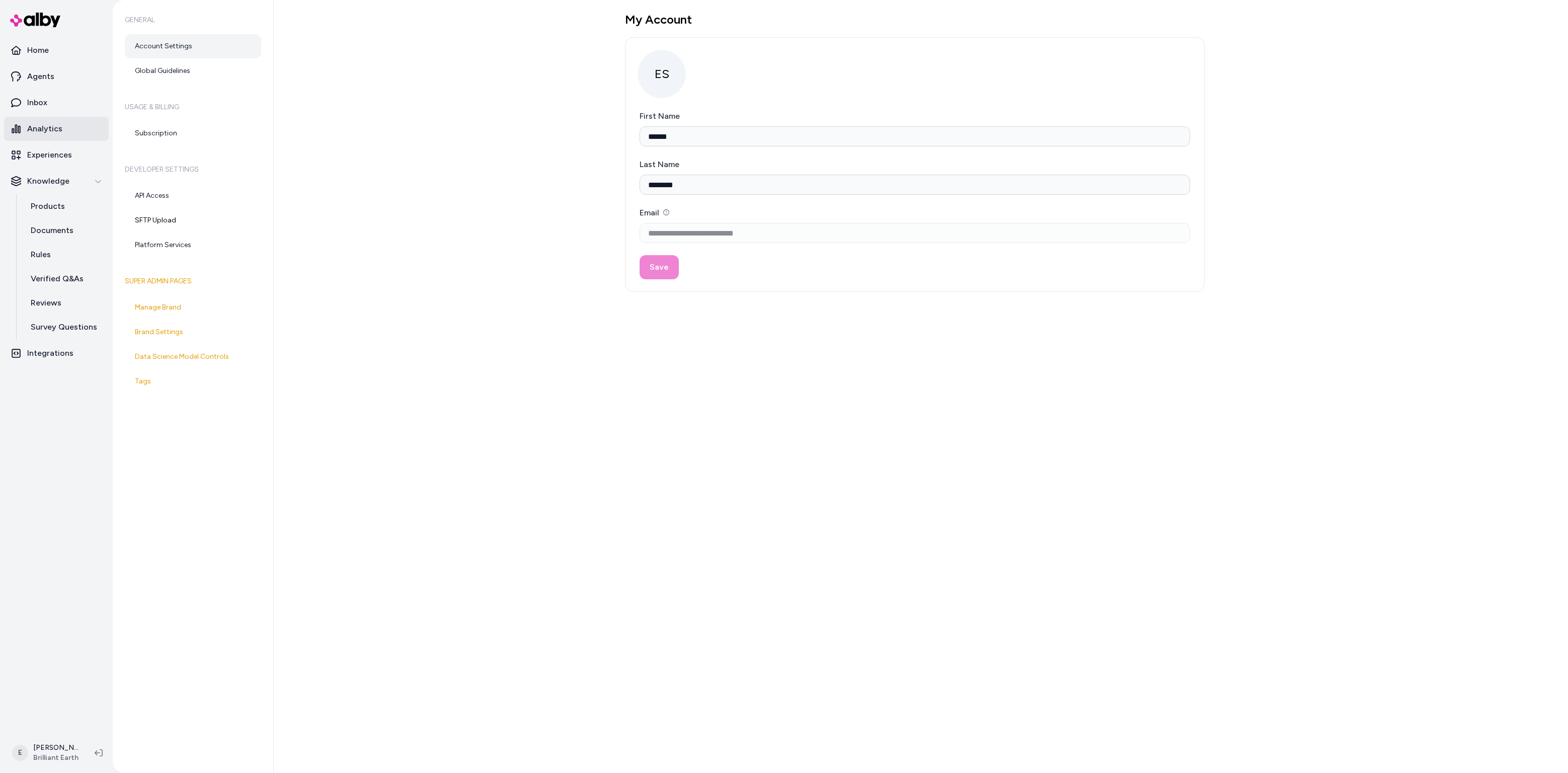
click at [48, 135] on link "Analytics" at bounding box center [56, 129] width 105 height 24
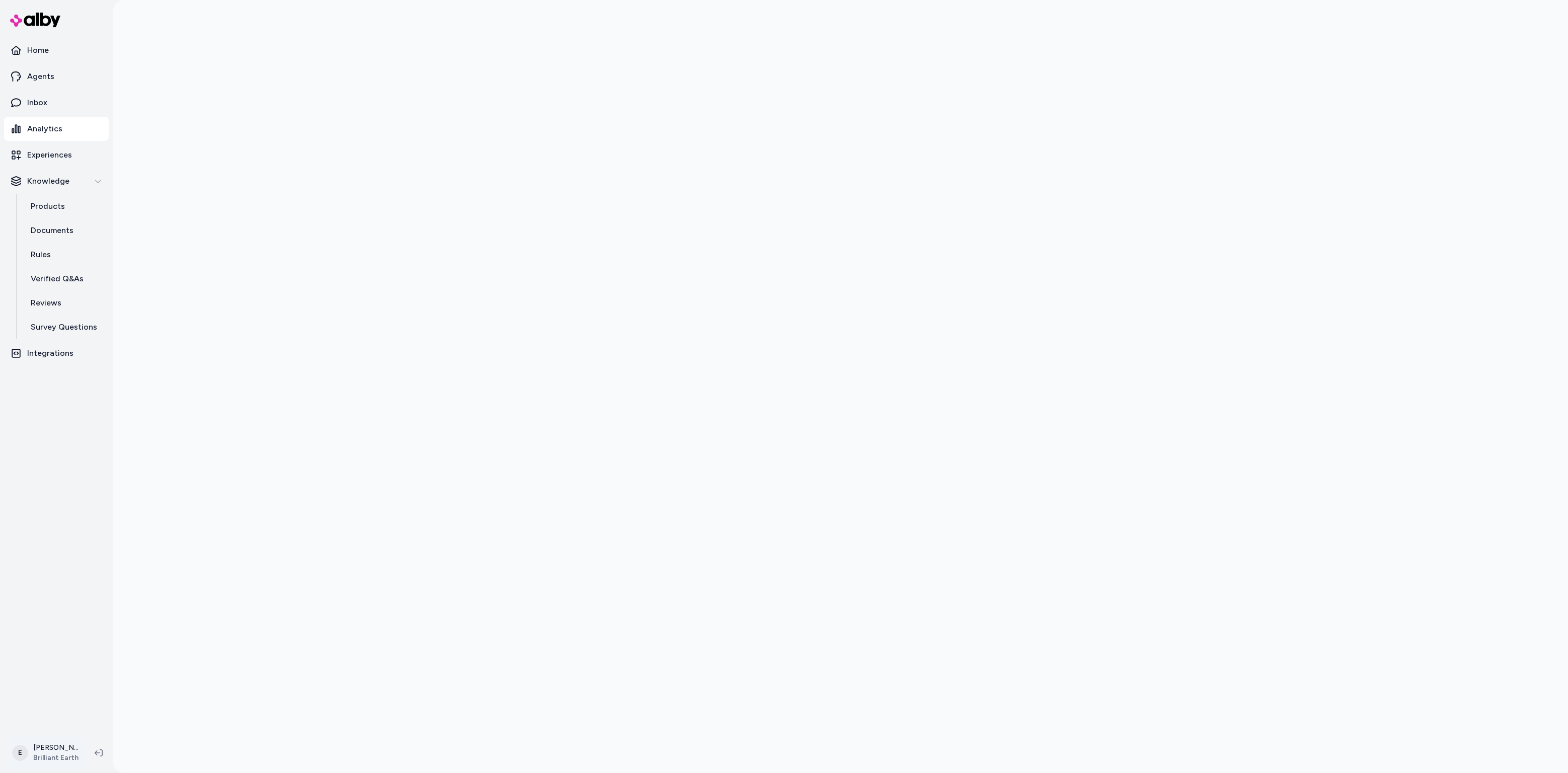
click at [54, 749] on html "Home Agents Inbox Analytics Experiences Knowledge Products Documents Rules Veri…" at bounding box center [784, 386] width 1568 height 773
click at [67, 606] on span "Shortcuts" at bounding box center [54, 608] width 34 height 10
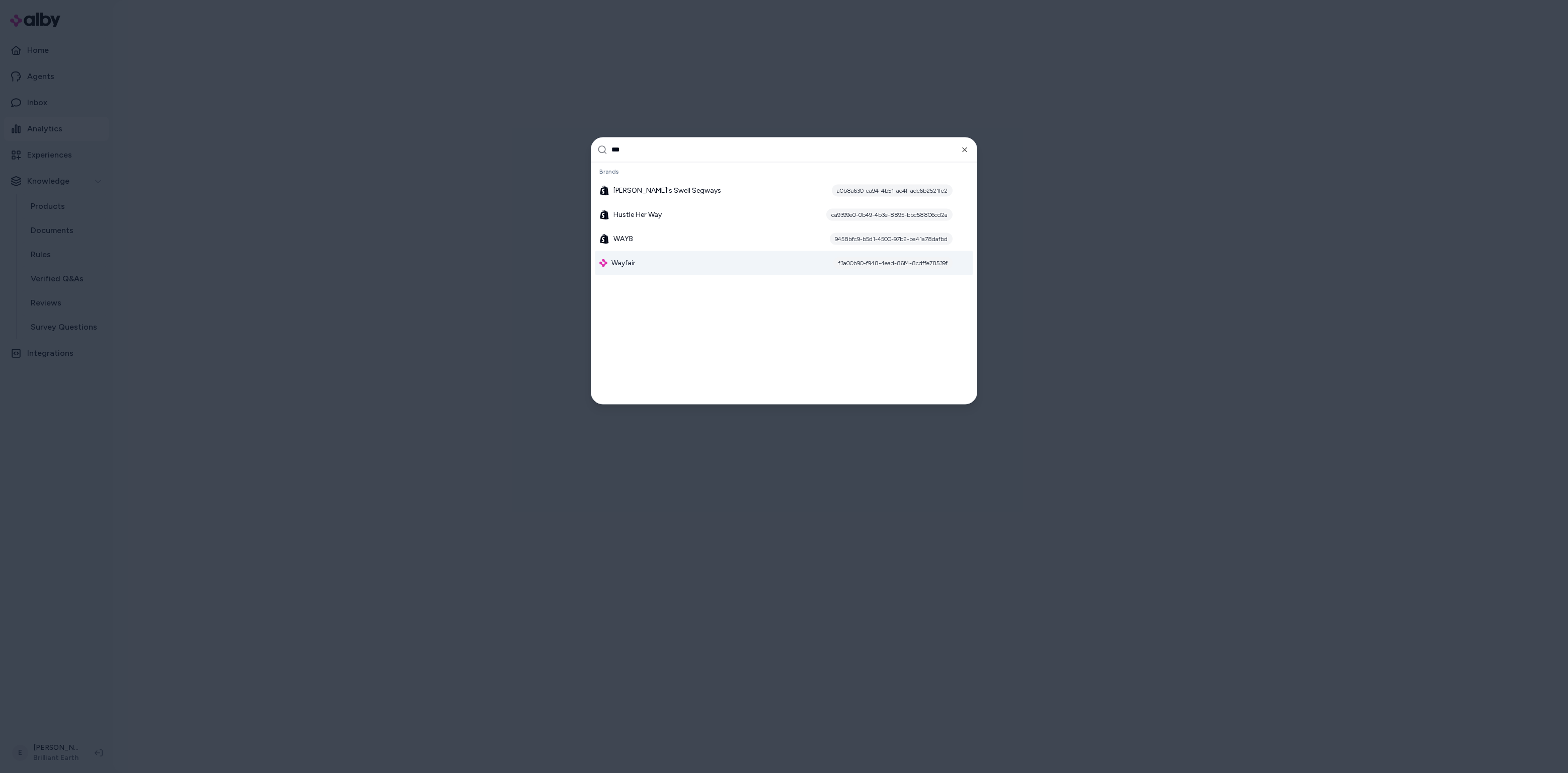
type input "***"
click at [638, 256] on div "Wayfair f3a00b90-f948-4ead-86f4-8cdffe78539f" at bounding box center [783, 263] width 377 height 24
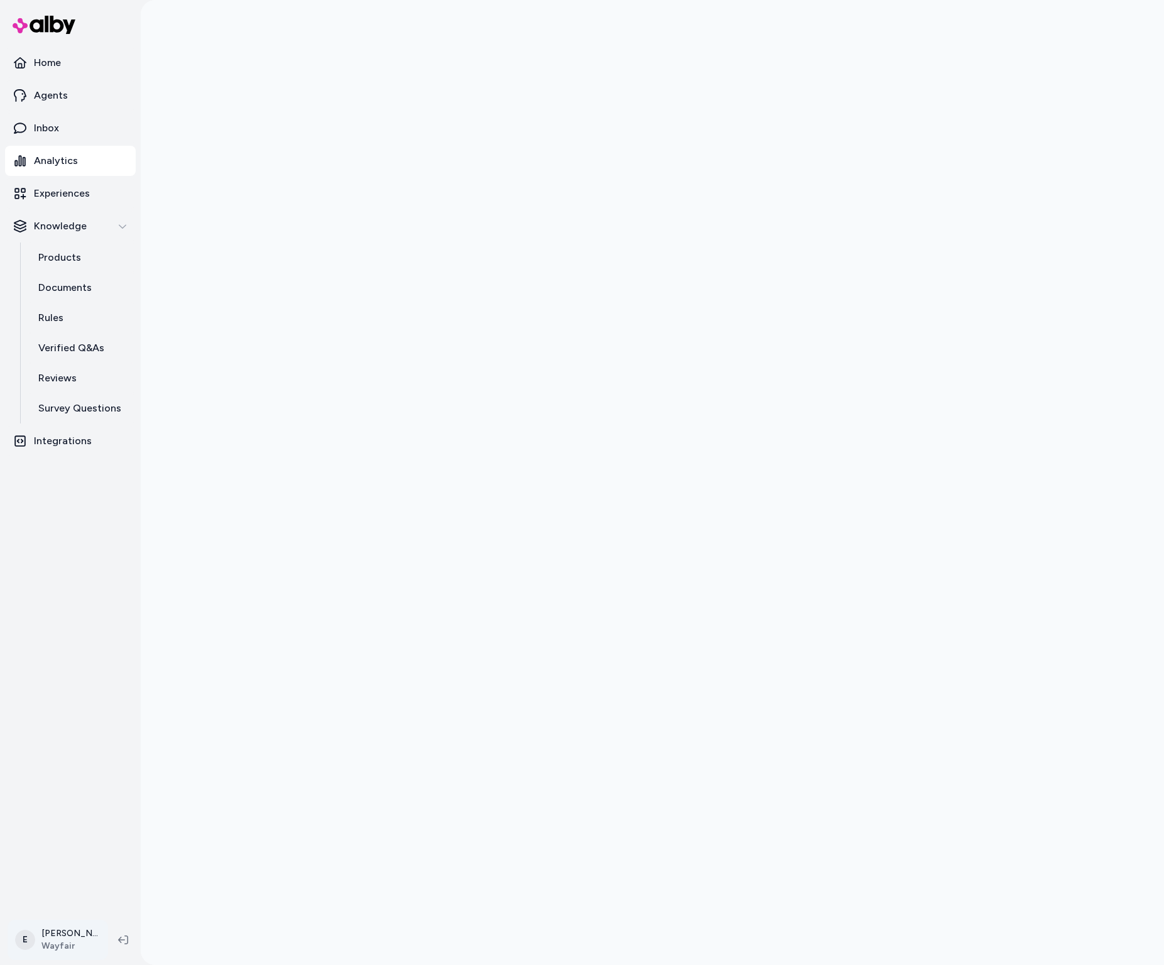
click at [45, 944] on html "Home Agents Inbox Analytics Experiences Knowledge Products Documents Rules Veri…" at bounding box center [582, 482] width 1164 height 965
click at [91, 797] on link "Settings" at bounding box center [112, 798] width 198 height 30
